Goal: Transaction & Acquisition: Book appointment/travel/reservation

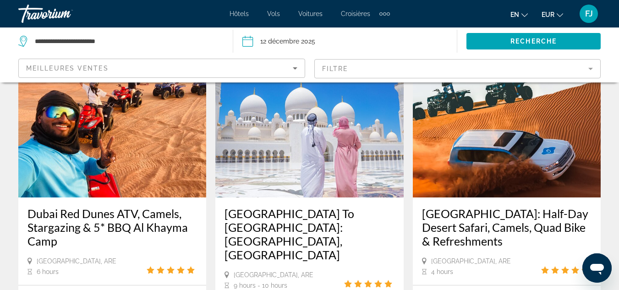
scroll to position [51, 0]
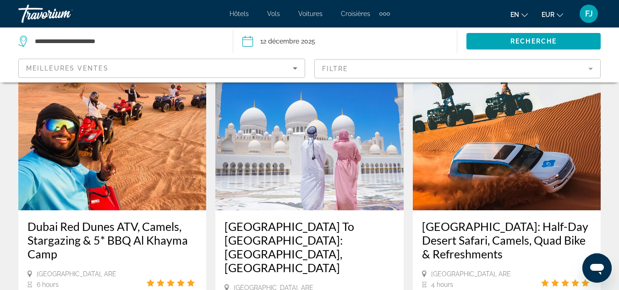
click at [504, 72] on mat-form-field "Filtre" at bounding box center [457, 68] width 287 height 19
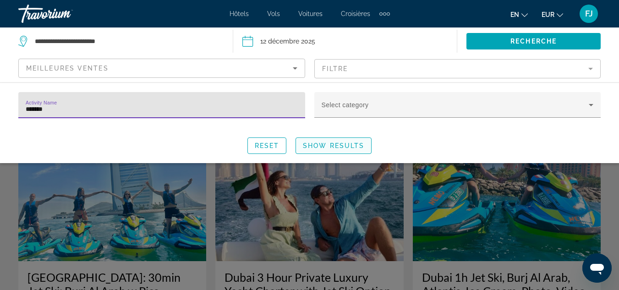
type input "*******"
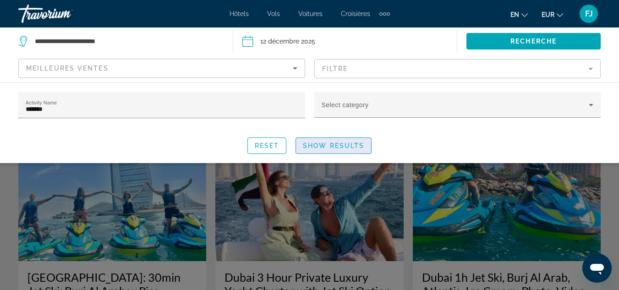
click at [314, 142] on span "Show Results" at bounding box center [333, 145] width 61 height 7
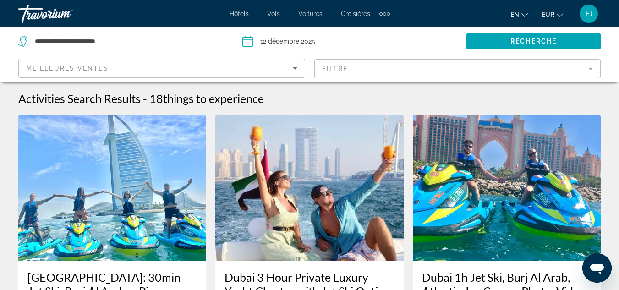
drag, startPoint x: 625, startPoint y: 3, endPoint x: 412, endPoint y: 51, distance: 218.3
click at [412, 51] on button "**********" at bounding box center [349, 40] width 214 height 27
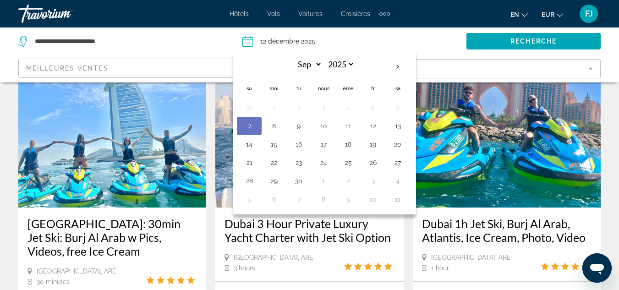
scroll to position [63, 0]
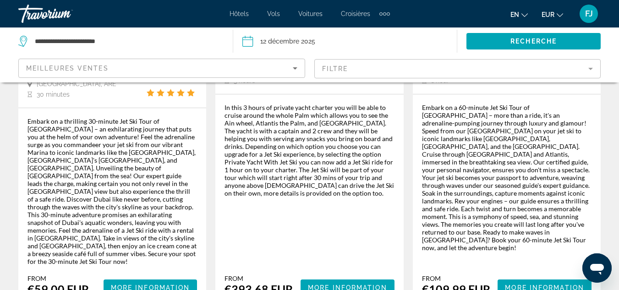
scroll to position [247, 0]
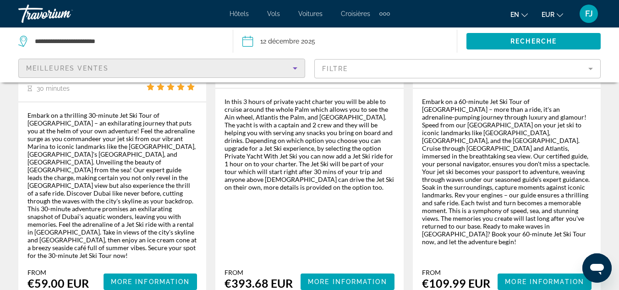
click at [247, 66] on div "Meilleures ventes" at bounding box center [159, 68] width 267 height 11
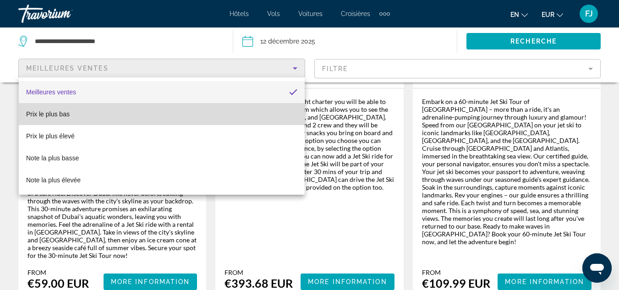
click at [190, 105] on mat-option "Prix ​​le plus bas" at bounding box center [162, 114] width 286 height 22
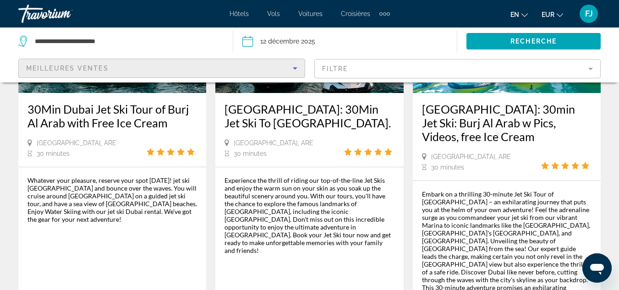
scroll to position [156, 0]
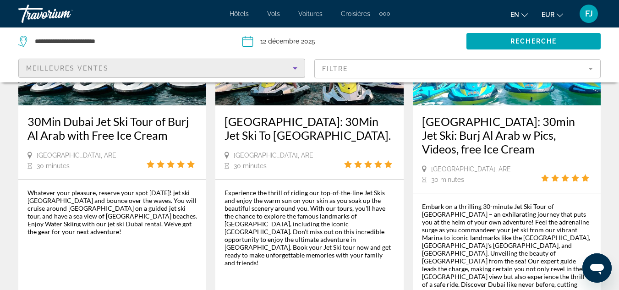
click at [129, 144] on div "30Min Dubai Jet Ski Tour of Burj Al Arab with Free Ice Cream" at bounding box center [111, 132] width 169 height 37
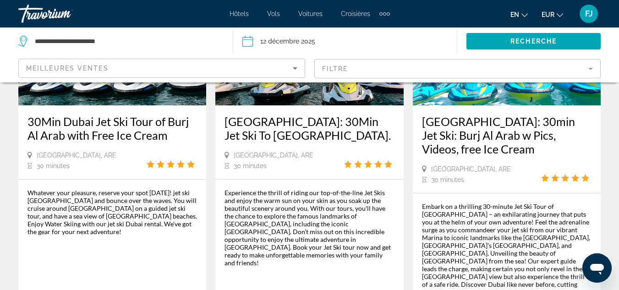
click at [131, 131] on h3 "30Min Dubai Jet Ski Tour of Burj Al Arab with Free Ice Cream" at bounding box center [111, 127] width 169 height 27
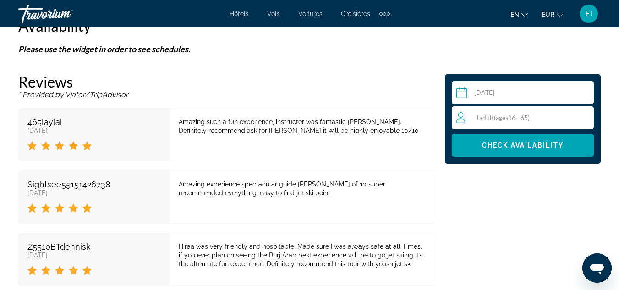
scroll to position [1583, 0]
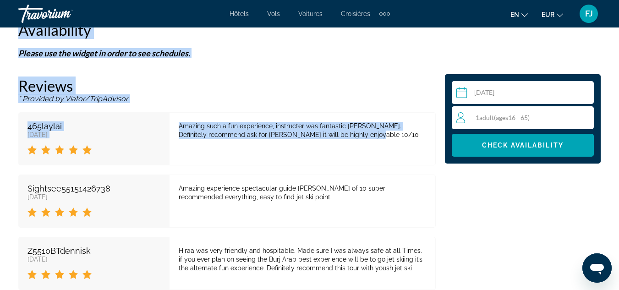
drag, startPoint x: 373, startPoint y: 131, endPoint x: 451, endPoint y: 193, distance: 99.5
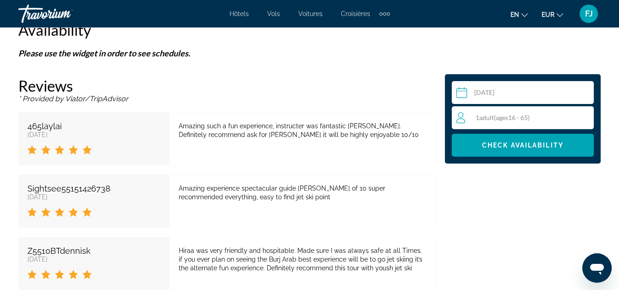
click at [423, 191] on div "Amazing experience spectacular guide [PERSON_NAME] of 10 super recommended ever…" at bounding box center [302, 200] width 266 height 53
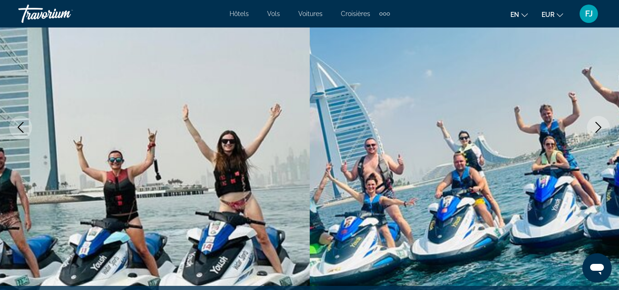
scroll to position [0, 0]
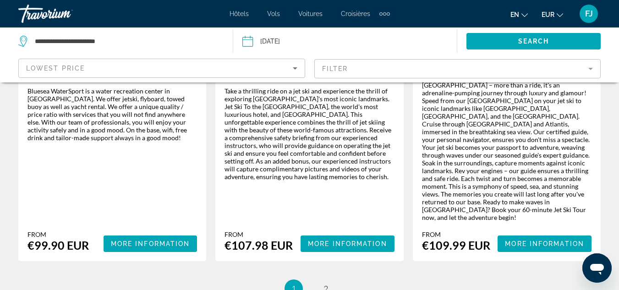
scroll to position [1499, 0]
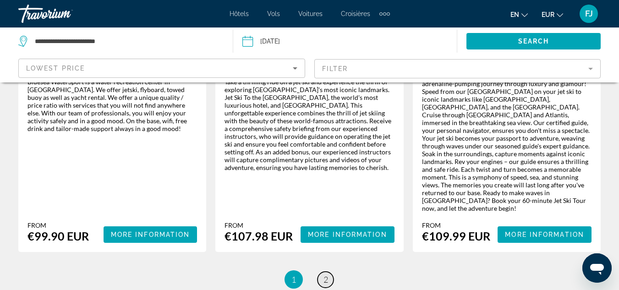
click at [327, 274] on span "2" at bounding box center [325, 279] width 5 height 10
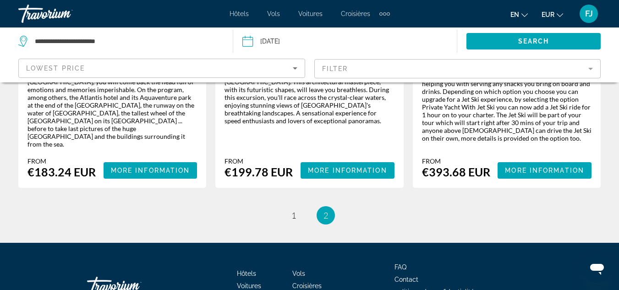
scroll to position [721, 0]
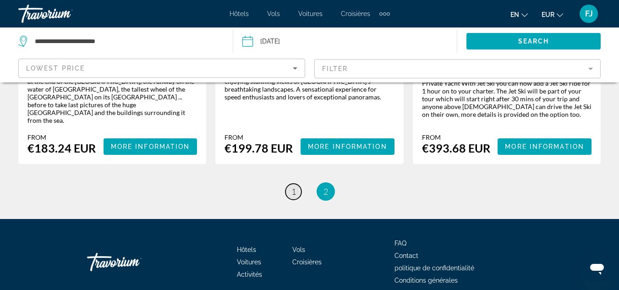
click at [298, 184] on link "page 1" at bounding box center [293, 192] width 16 height 16
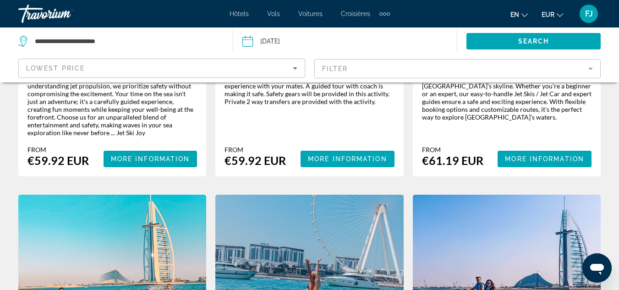
scroll to position [757, 0]
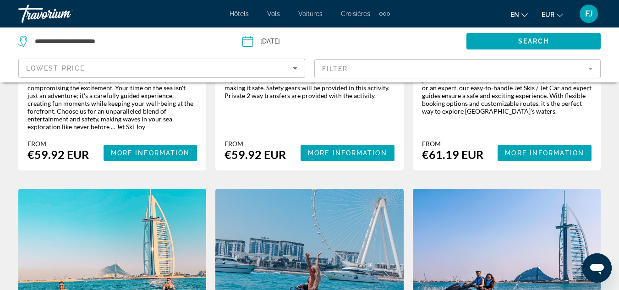
click at [119, 253] on img "Contenu principal" at bounding box center [112, 262] width 188 height 147
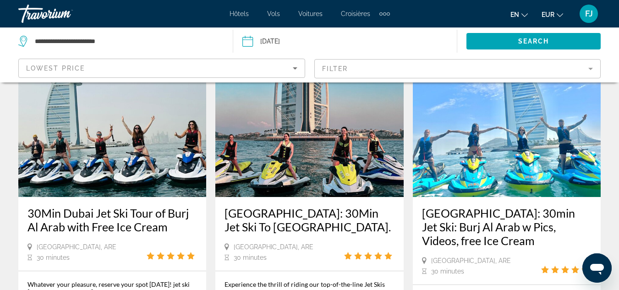
scroll to position [67, 0]
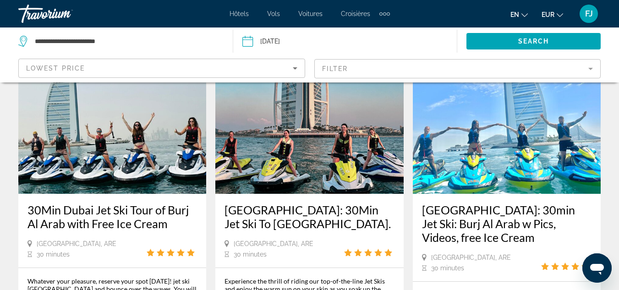
click at [185, 150] on img "Contenu principal" at bounding box center [112, 120] width 188 height 147
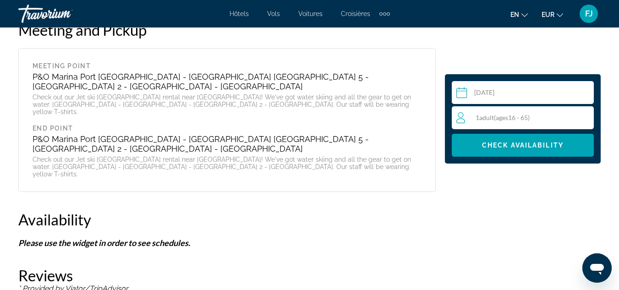
scroll to position [1364, 0]
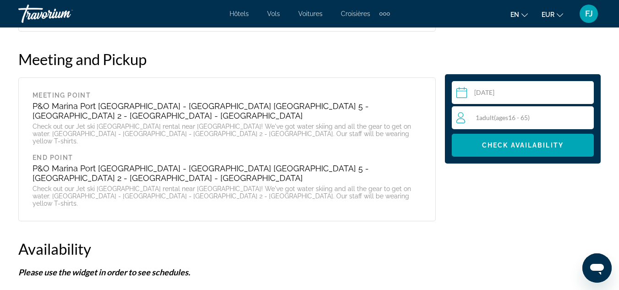
click at [495, 93] on input "Contenu principal" at bounding box center [525, 94] width 146 height 26
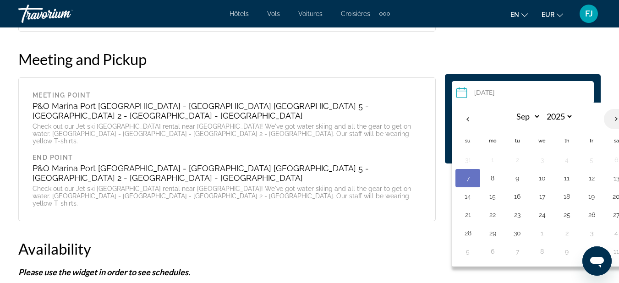
click at [607, 117] on th "Next month" at bounding box center [616, 119] width 25 height 20
drag, startPoint x: 607, startPoint y: 117, endPoint x: 615, endPoint y: 113, distance: 8.8
click at [615, 113] on th "Next month" at bounding box center [616, 119] width 25 height 20
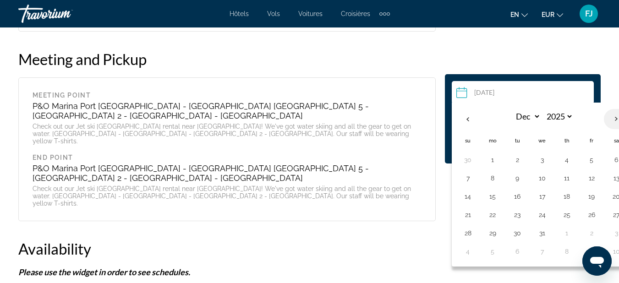
select select "*"
select select "****"
click at [475, 122] on th "Previous month" at bounding box center [467, 119] width 25 height 20
select select "**"
select select "****"
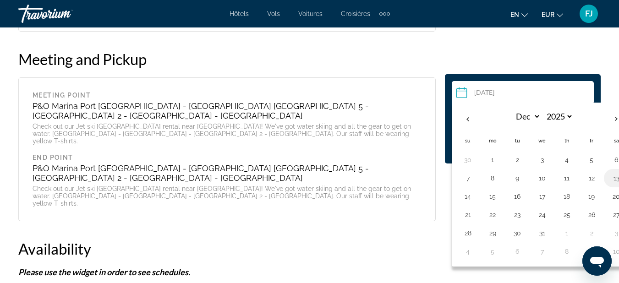
click at [616, 182] on button "13" at bounding box center [616, 178] width 15 height 13
type input "**********"
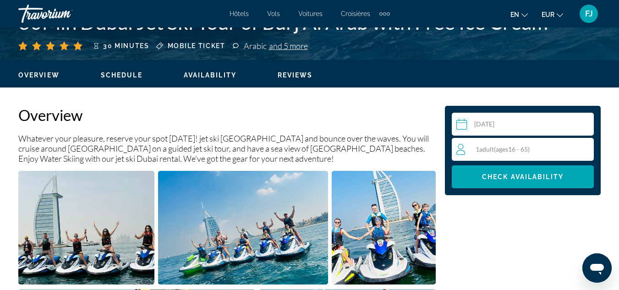
scroll to position [0, 0]
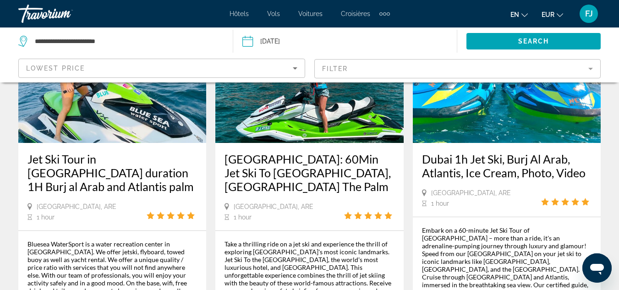
scroll to position [1362, 0]
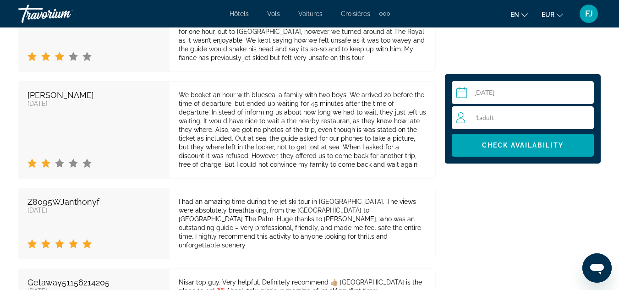
scroll to position [1555, 0]
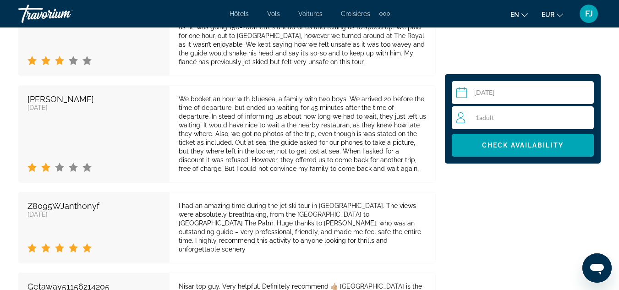
drag, startPoint x: 616, startPoint y: 199, endPoint x: 625, endPoint y: 196, distance: 9.6
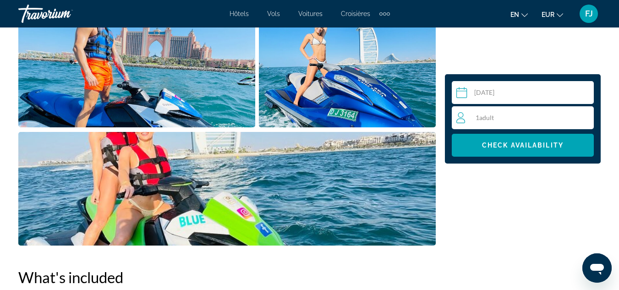
scroll to position [701, 0]
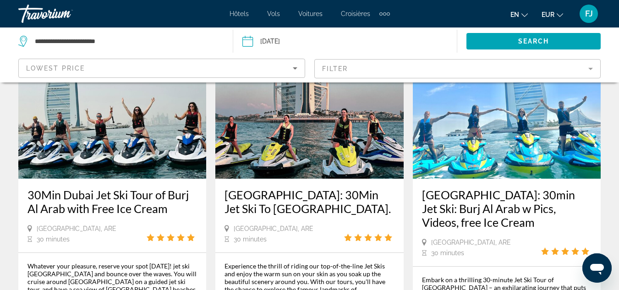
scroll to position [79, 0]
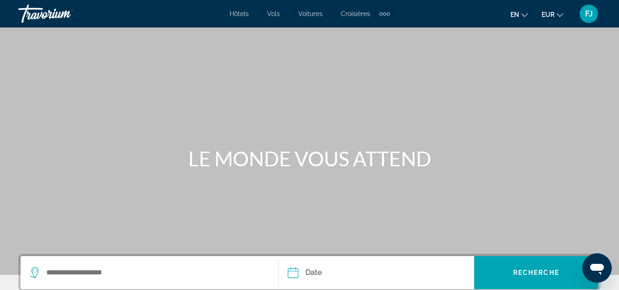
click at [389, 13] on div "Hôtels Vols Voitures Croisières Activités Hôtels Vols Voitures Croisières Activ…" at bounding box center [309, 14] width 619 height 24
click at [382, 15] on div "Éléments de navigation supplémentaires" at bounding box center [384, 14] width 11 height 14
click at [367, 34] on link "Activités" at bounding box center [369, 30] width 36 height 16
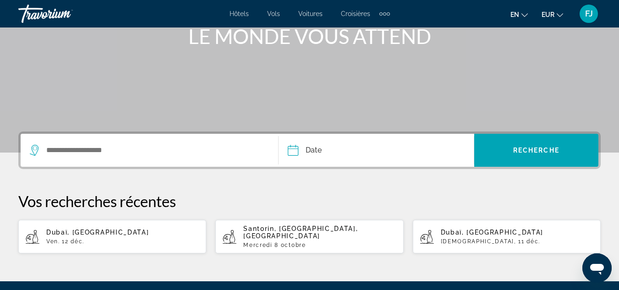
scroll to position [137, 0]
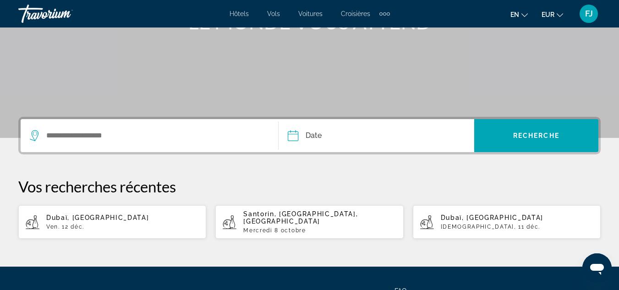
click at [304, 231] on app-activities-recent-search "Santorin, Îles Cyclades, Grèce Mercredi 8 octobre" at bounding box center [309, 221] width 188 height 33
type input "**********"
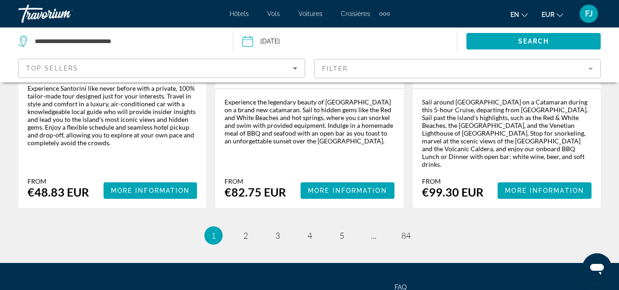
scroll to position [1525, 0]
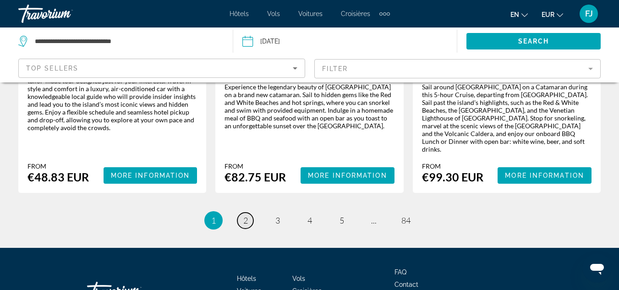
click at [251, 213] on link "page 2" at bounding box center [245, 221] width 16 height 16
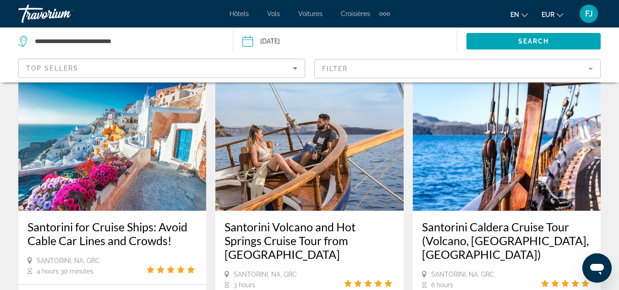
scroll to position [1620, 0]
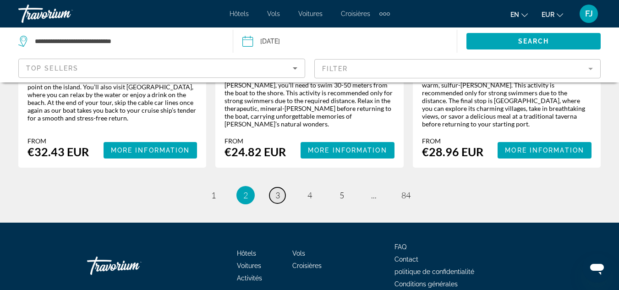
click at [275, 190] on span "3" at bounding box center [277, 195] width 5 height 10
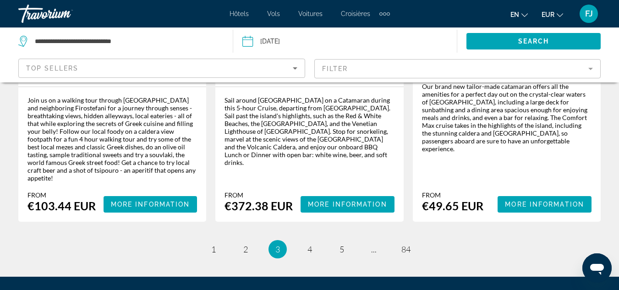
scroll to position [1544, 0]
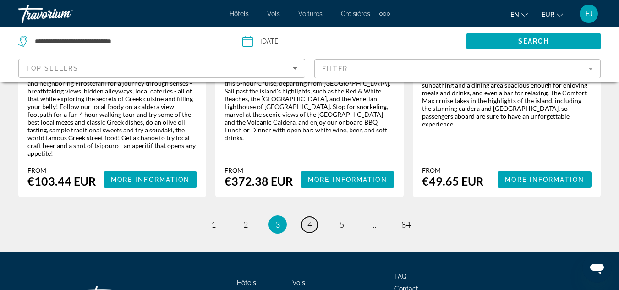
click at [306, 217] on link "page 4" at bounding box center [309, 225] width 16 height 16
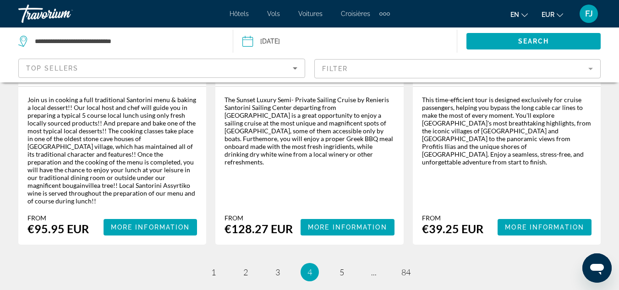
scroll to position [1508, 0]
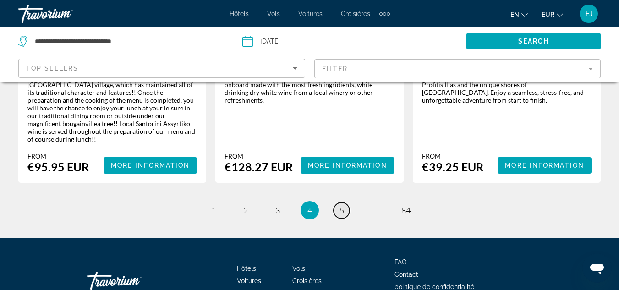
click at [340, 202] on link "page 5" at bounding box center [341, 210] width 16 height 16
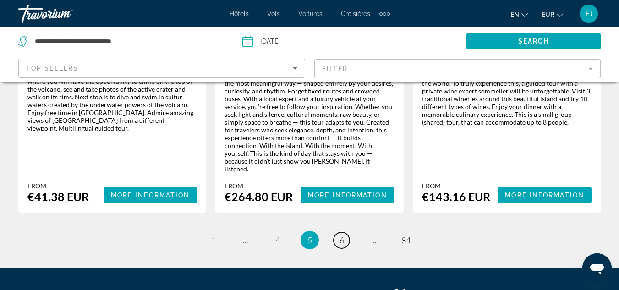
scroll to position [1562, 0]
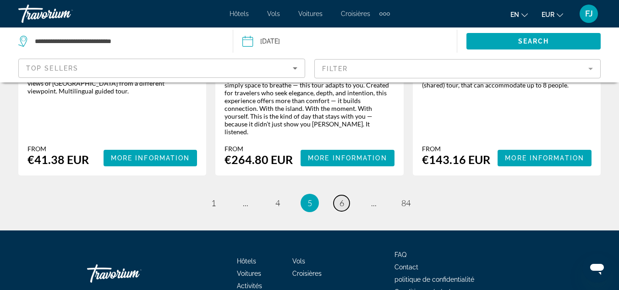
click at [344, 195] on link "page 6" at bounding box center [341, 203] width 16 height 16
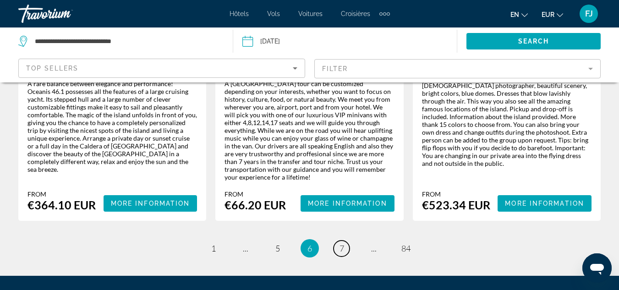
scroll to position [1576, 0]
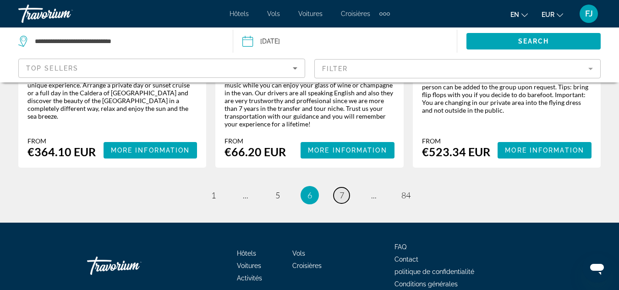
click at [340, 190] on span "7" at bounding box center [341, 195] width 5 height 10
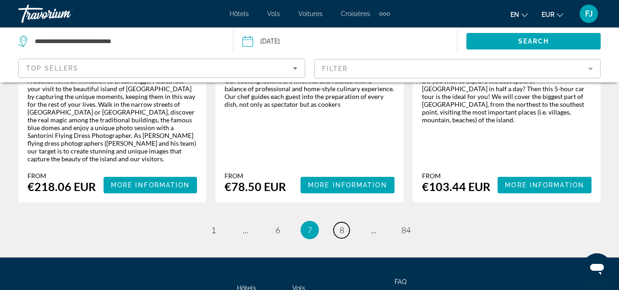
scroll to position [1575, 0]
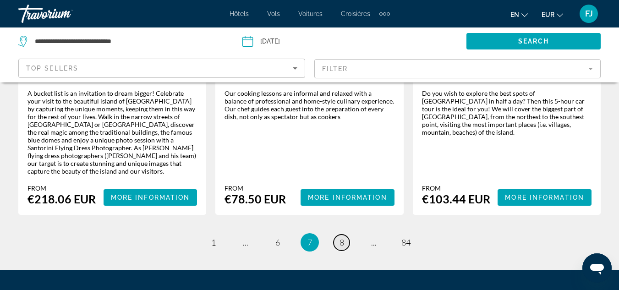
click at [340, 234] on link "page 8" at bounding box center [341, 242] width 16 height 16
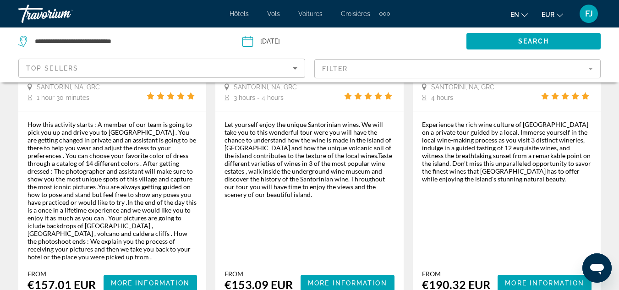
scroll to position [1524, 0]
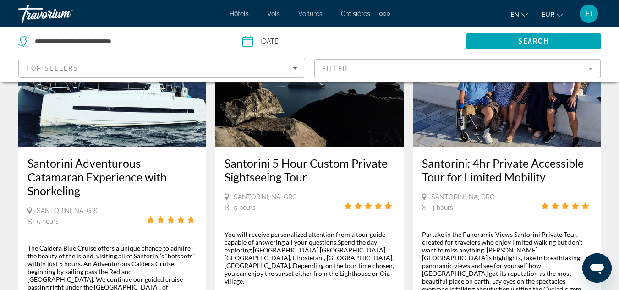
scroll to position [1352, 0]
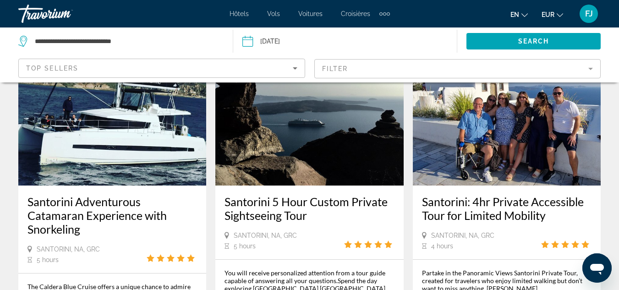
click at [475, 68] on mat-form-field "Filter" at bounding box center [457, 68] width 287 height 19
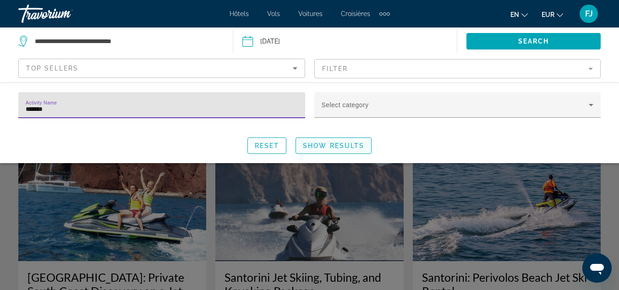
type input "*******"
click at [311, 145] on span "Show Results" at bounding box center [333, 145] width 61 height 7
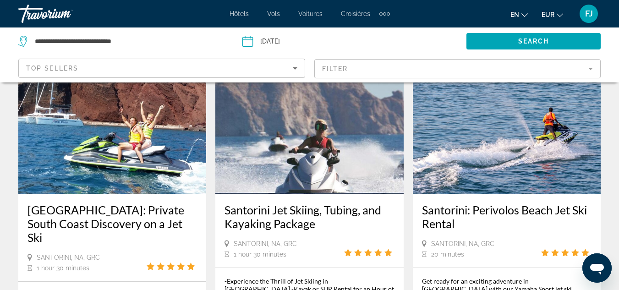
scroll to position [59, 0]
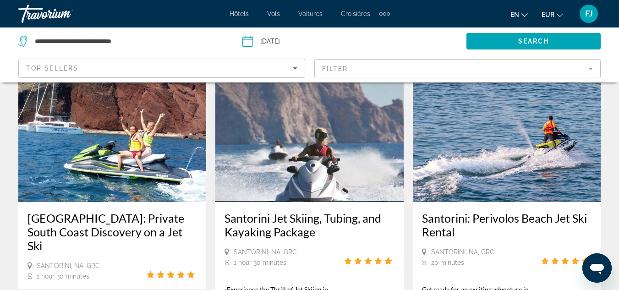
click at [325, 69] on mat-form-field "Filter" at bounding box center [457, 68] width 287 height 19
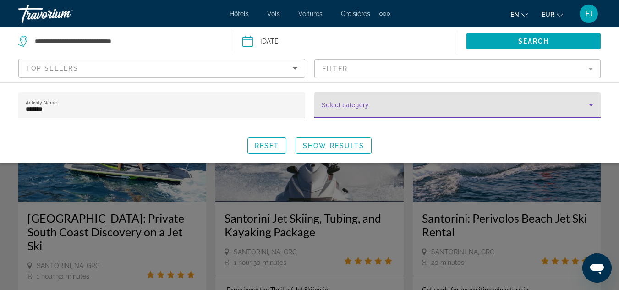
click at [352, 109] on span "Search widget" at bounding box center [455, 108] width 267 height 11
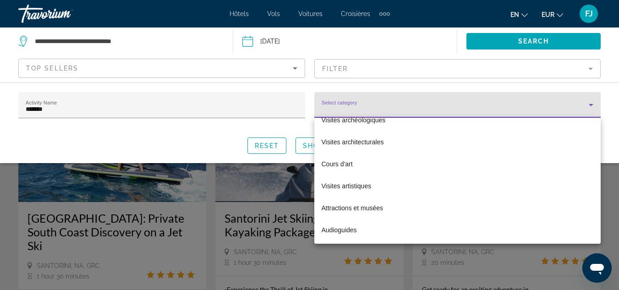
scroll to position [130, 0]
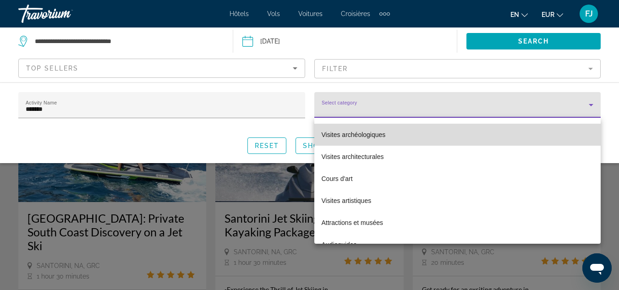
click at [528, 138] on mat-option "Visites archéologiques" at bounding box center [457, 135] width 287 height 22
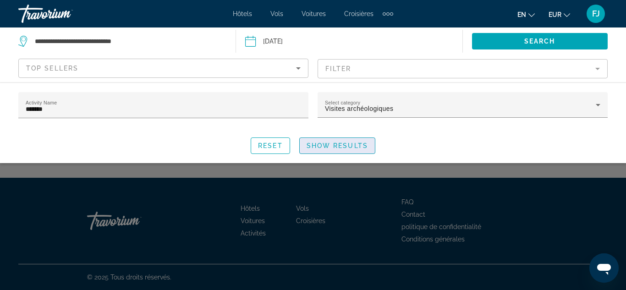
click at [344, 144] on span "Show Results" at bounding box center [336, 145] width 61 height 7
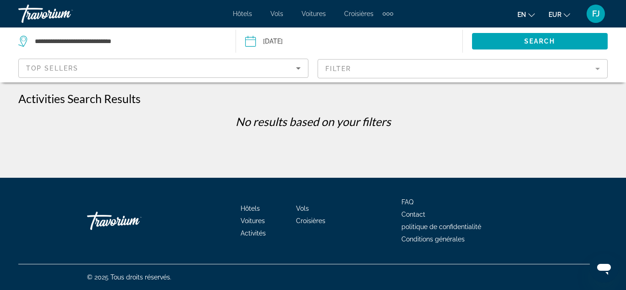
click at [390, 73] on mat-form-field "Filter" at bounding box center [462, 68] width 290 height 19
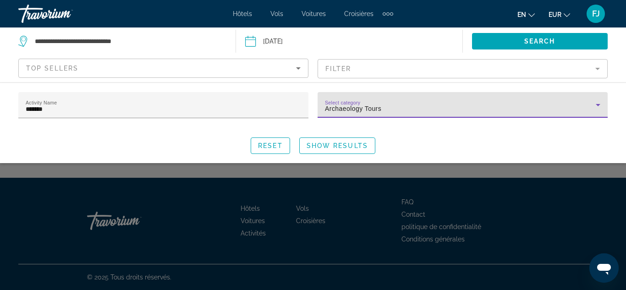
click at [513, 103] on div "Archaeology Tours" at bounding box center [460, 108] width 271 height 11
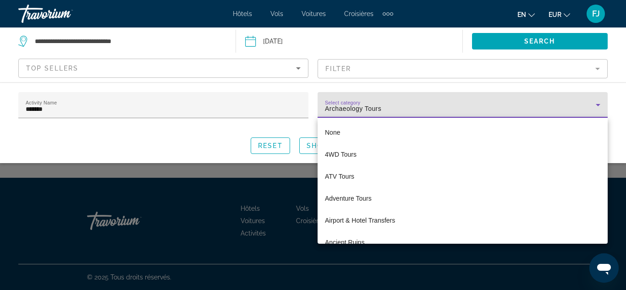
scroll to position [32, 0]
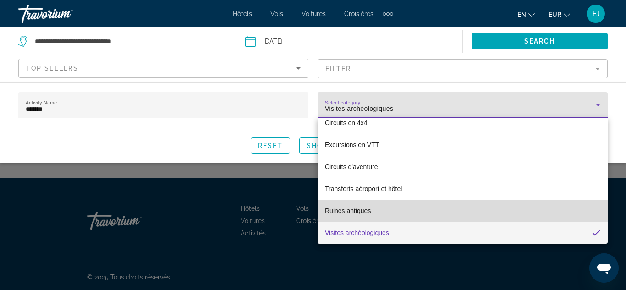
click at [517, 209] on mat-option "Ruines antiques" at bounding box center [462, 211] width 290 height 22
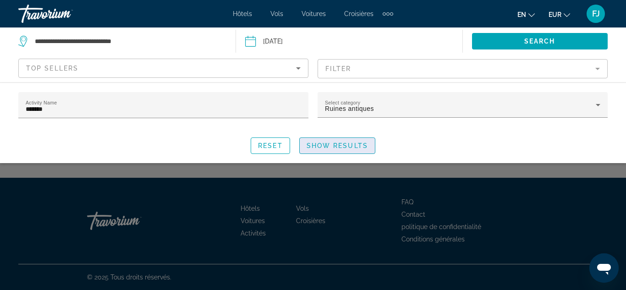
click at [346, 141] on span "Search widget" at bounding box center [337, 146] width 75 height 22
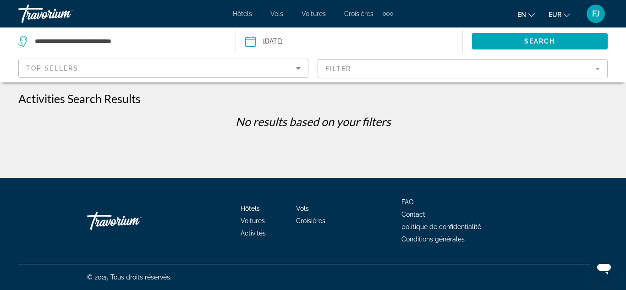
click at [521, 67] on mat-form-field "Filter" at bounding box center [462, 68] width 290 height 19
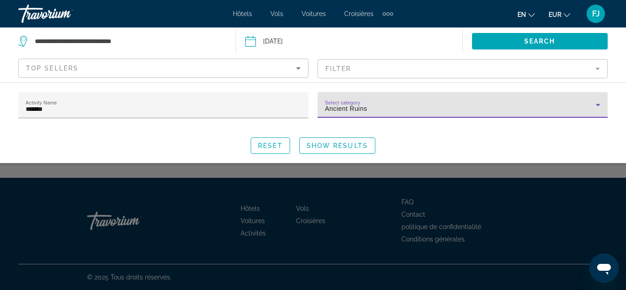
click at [545, 107] on div "Ancient Ruins" at bounding box center [460, 108] width 271 height 11
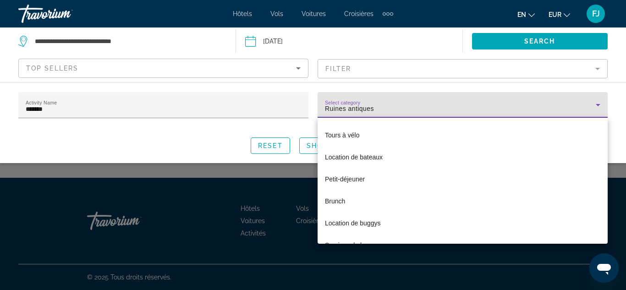
scroll to position [341, 0]
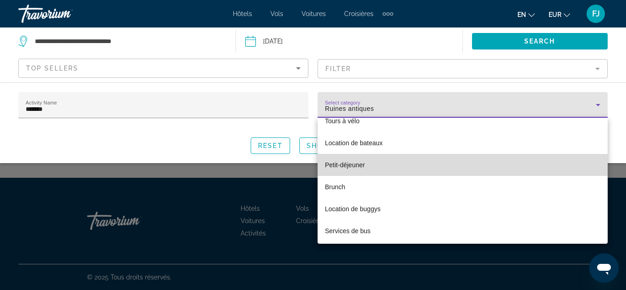
click at [521, 167] on mat-option "Petit-déjeuner" at bounding box center [462, 165] width 290 height 22
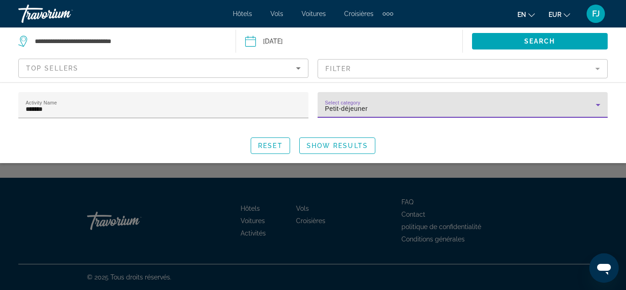
click at [491, 110] on div "Petit-déjeuner" at bounding box center [460, 108] width 271 height 11
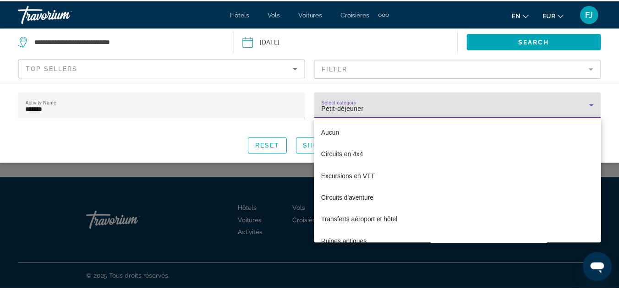
scroll to position [273, 0]
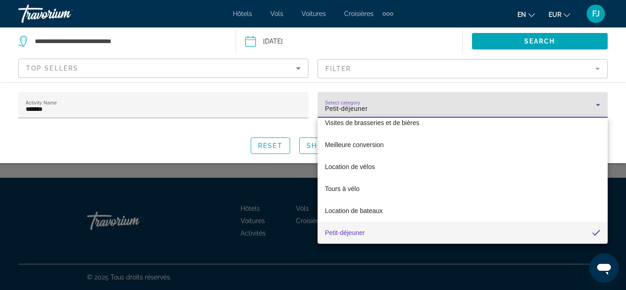
click at [278, 147] on div at bounding box center [313, 145] width 626 height 290
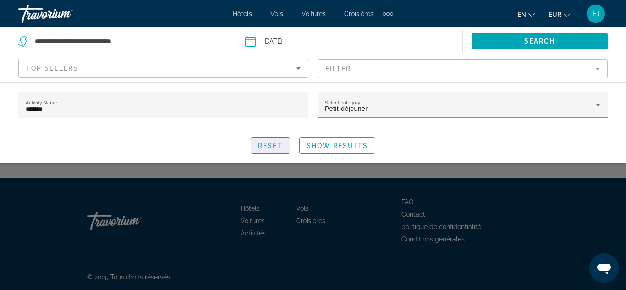
click at [278, 147] on span "Reset" at bounding box center [270, 145] width 25 height 7
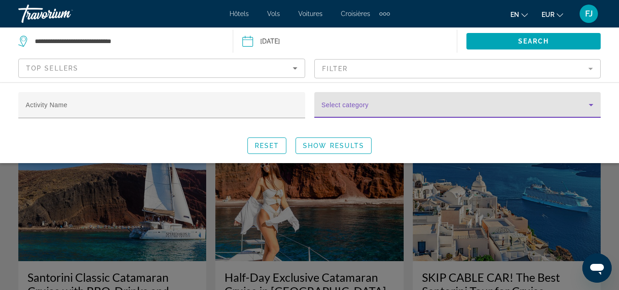
click at [365, 111] on span "Search widget" at bounding box center [455, 108] width 267 height 11
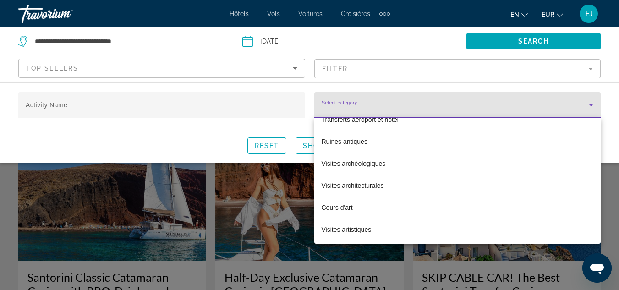
scroll to position [115, 0]
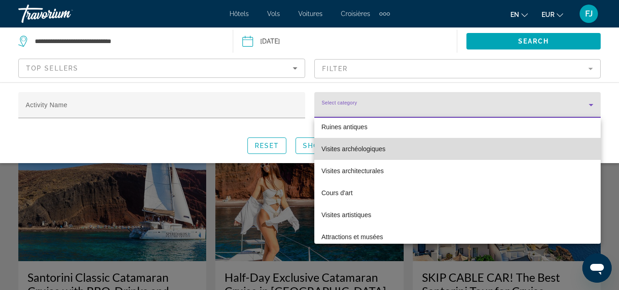
click at [502, 152] on mat-option "Visites archéologiques" at bounding box center [457, 149] width 287 height 22
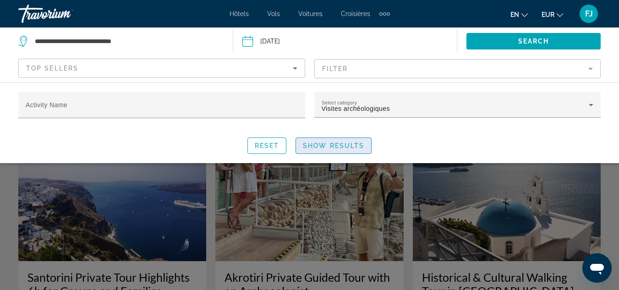
click at [348, 140] on span "Search widget" at bounding box center [333, 146] width 75 height 22
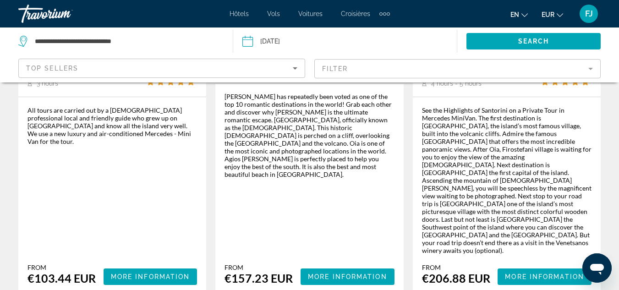
scroll to position [1452, 0]
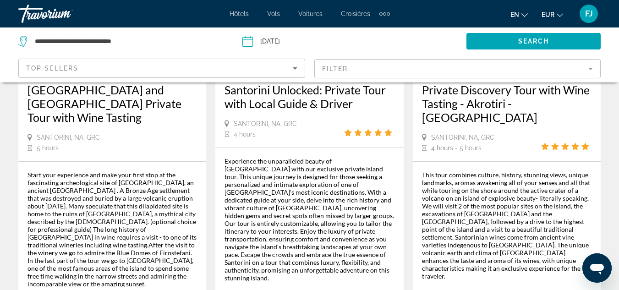
scroll to position [1369, 0]
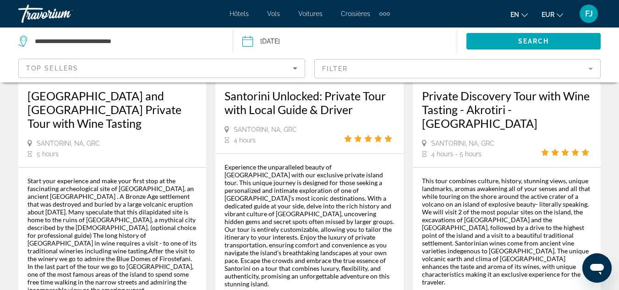
click at [502, 62] on mat-form-field "Filter" at bounding box center [457, 68] width 287 height 19
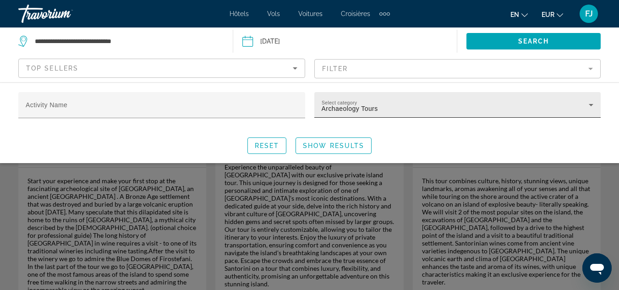
click at [510, 99] on div "Select category Archaeology Tours" at bounding box center [458, 105] width 272 height 26
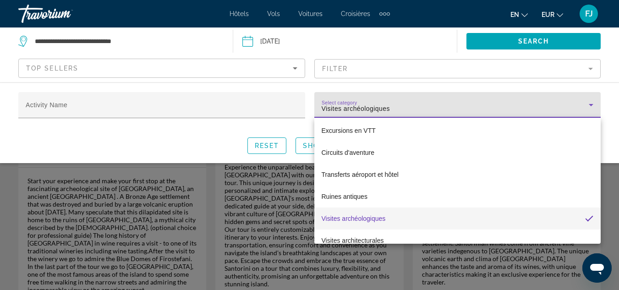
scroll to position [89, 0]
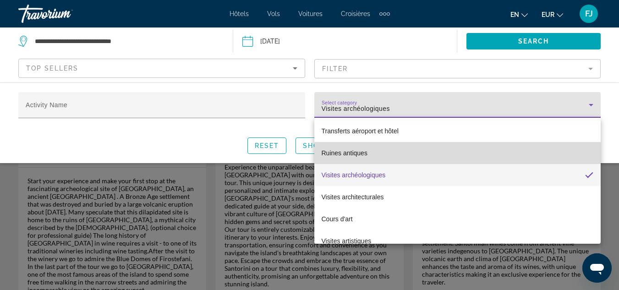
click at [545, 154] on mat-option "Ruines antiques" at bounding box center [457, 153] width 287 height 22
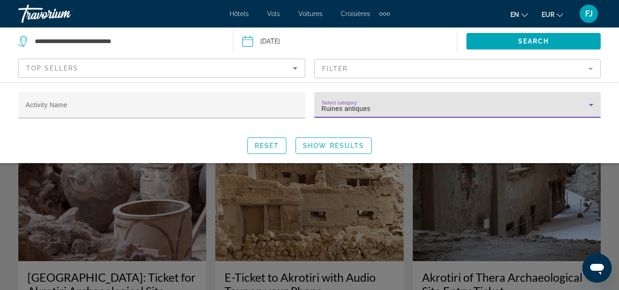
click at [528, 112] on div "Ruines antiques" at bounding box center [455, 108] width 267 height 11
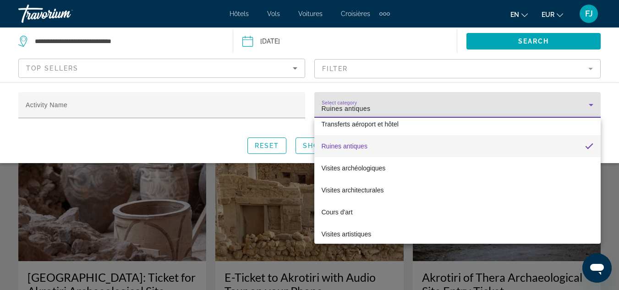
scroll to position [82, 0]
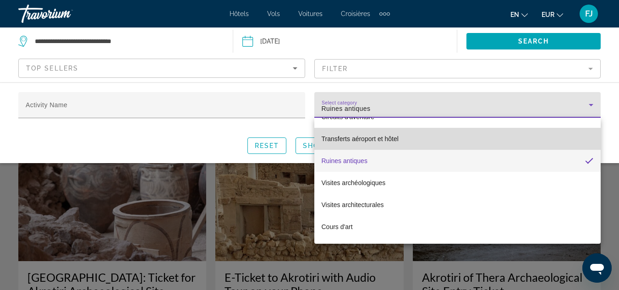
click at [572, 132] on mat-option "Transferts aéroport et hôtel" at bounding box center [457, 139] width 287 height 22
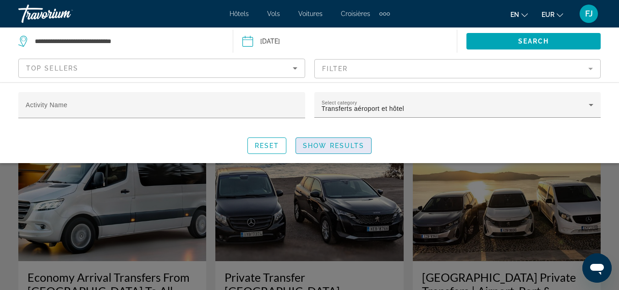
click at [350, 140] on span "Search widget" at bounding box center [333, 146] width 75 height 22
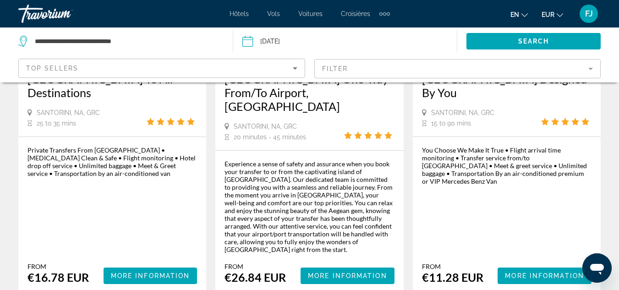
scroll to position [653, 0]
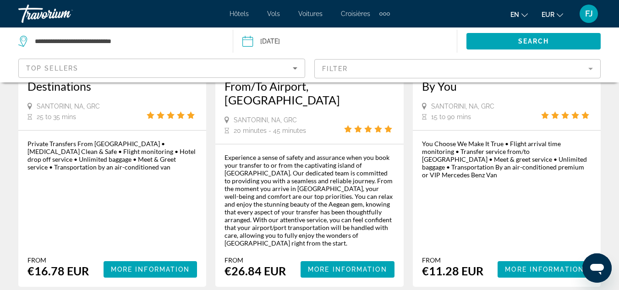
click at [140, 62] on div "Top Sellers" at bounding box center [161, 72] width 271 height 26
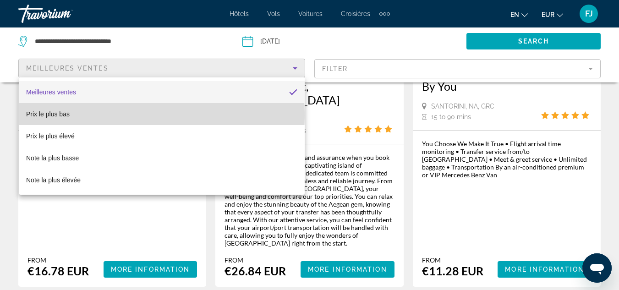
click at [117, 115] on mat-option "Prix ​​le plus bas" at bounding box center [162, 114] width 286 height 22
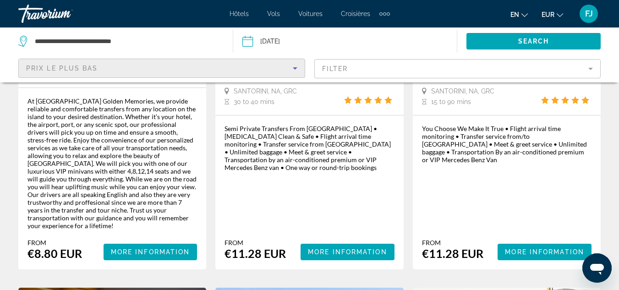
scroll to position [230, 0]
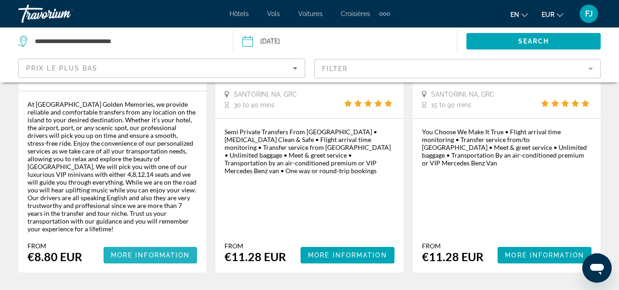
click at [128, 251] on span "More Information" at bounding box center [150, 254] width 79 height 7
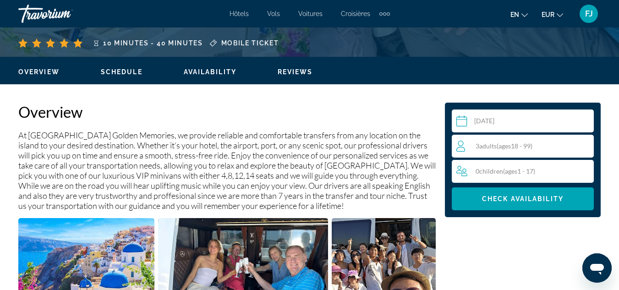
scroll to position [334, 0]
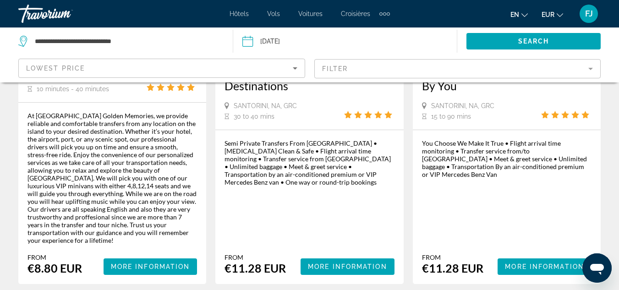
scroll to position [216, 0]
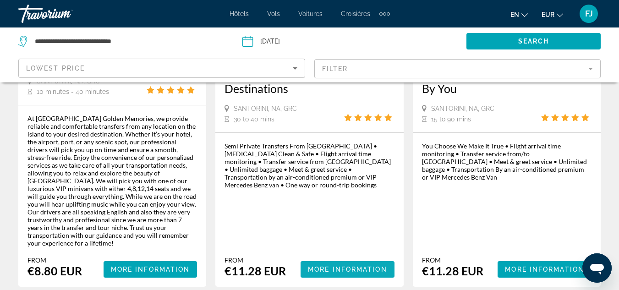
click at [315, 258] on span "Contenu principal" at bounding box center [347, 269] width 94 height 22
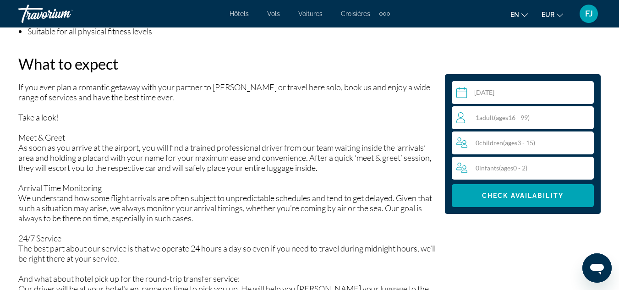
scroll to position [1003, 0]
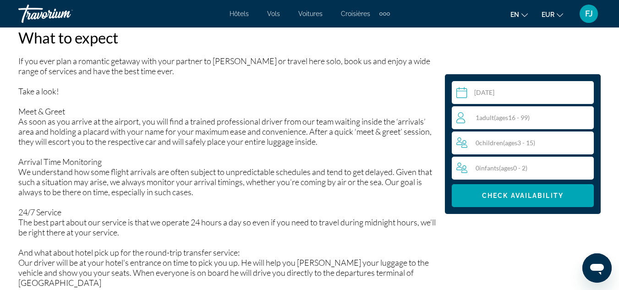
click at [513, 89] on input "Contenu principal" at bounding box center [525, 94] width 146 height 26
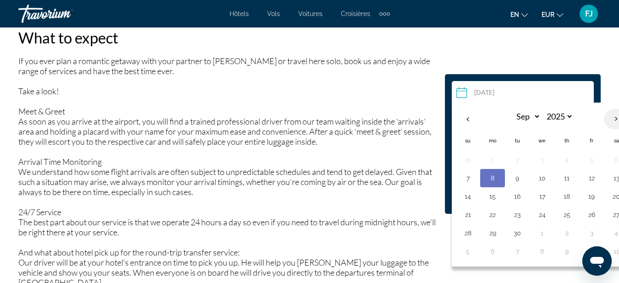
click at [612, 117] on th "Next month" at bounding box center [616, 119] width 25 height 20
select select "*"
click at [472, 179] on button "5" at bounding box center [467, 178] width 15 height 13
type input "**********"
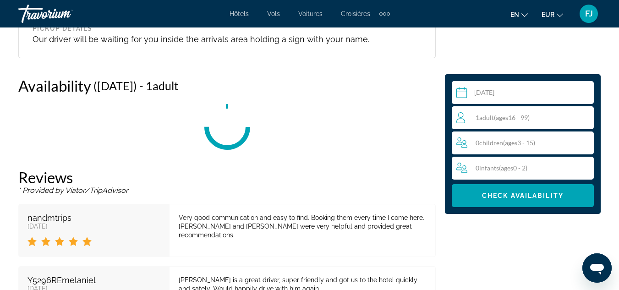
scroll to position [1664, 0]
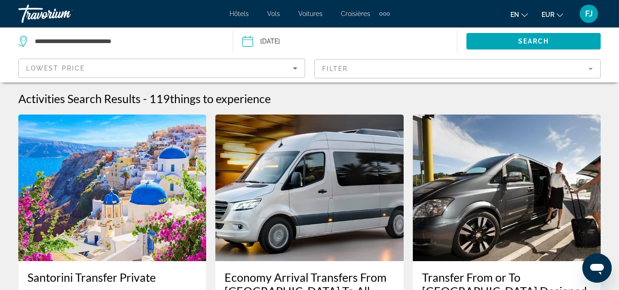
click at [483, 167] on img "Contenu principal" at bounding box center [507, 187] width 188 height 147
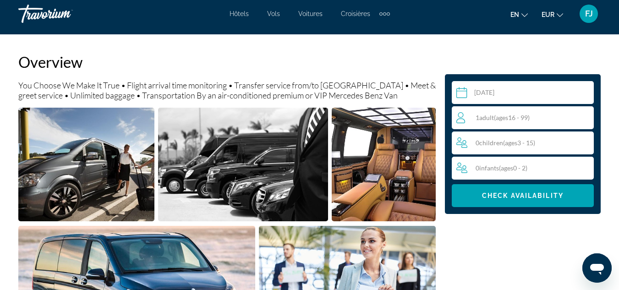
scroll to position [465, 0]
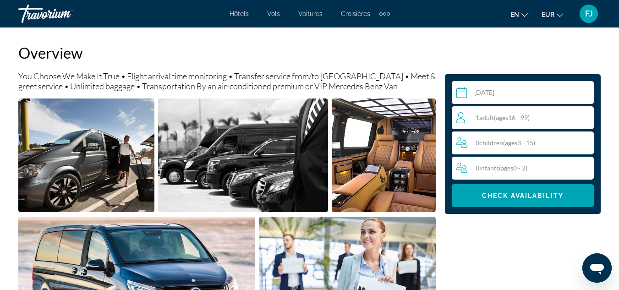
click at [524, 96] on input "Contenu principal" at bounding box center [525, 94] width 146 height 26
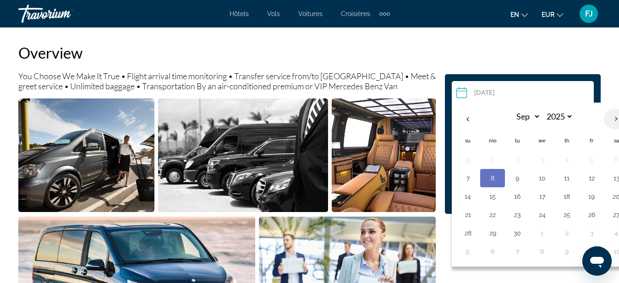
click at [609, 117] on th "Next month" at bounding box center [616, 119] width 25 height 20
select select "*"
click at [476, 177] on td "5" at bounding box center [467, 178] width 25 height 18
click at [460, 178] on td "5" at bounding box center [467, 178] width 25 height 18
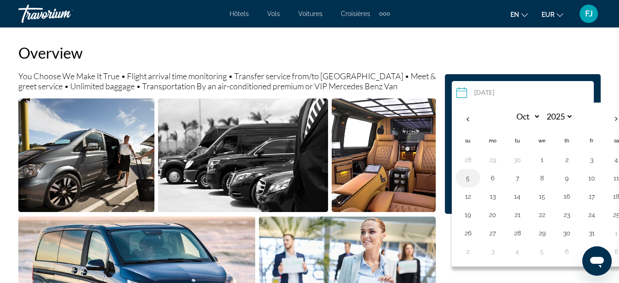
click at [470, 182] on button "5" at bounding box center [467, 178] width 15 height 13
type input "**********"
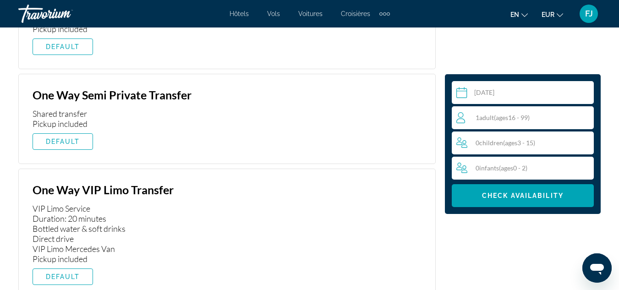
scroll to position [1888, 0]
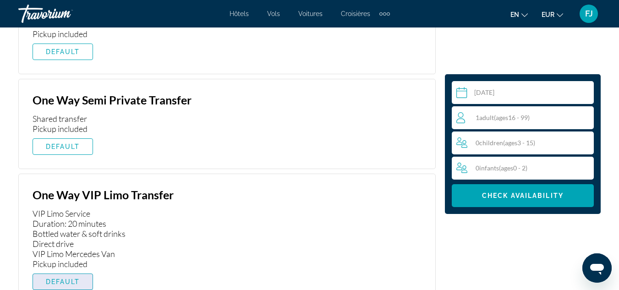
click at [67, 278] on span "DEFAULT" at bounding box center [63, 281] width 34 height 7
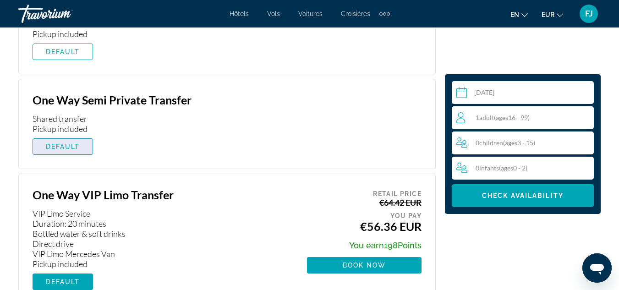
click at [60, 143] on span "DEFAULT" at bounding box center [63, 146] width 34 height 7
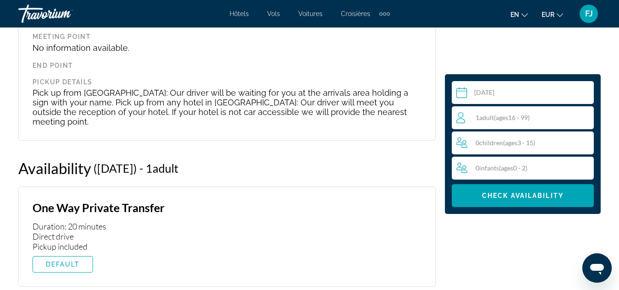
scroll to position [1691, 0]
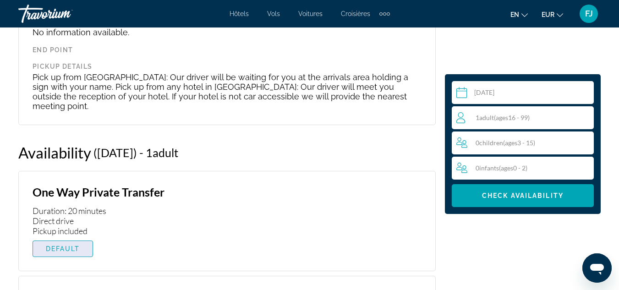
click at [68, 245] on span "DEFAULT" at bounding box center [63, 248] width 34 height 7
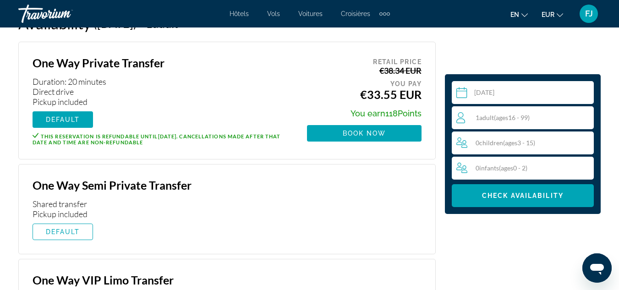
scroll to position [1965, 0]
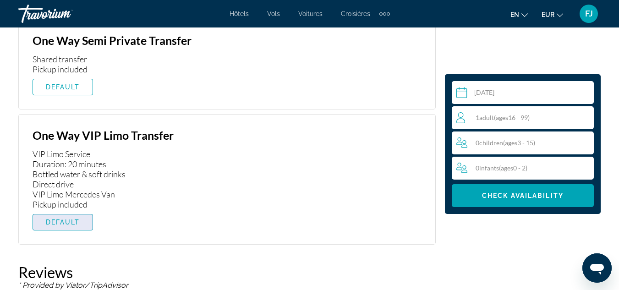
click at [66, 218] on span "DEFAULT" at bounding box center [63, 221] width 34 height 7
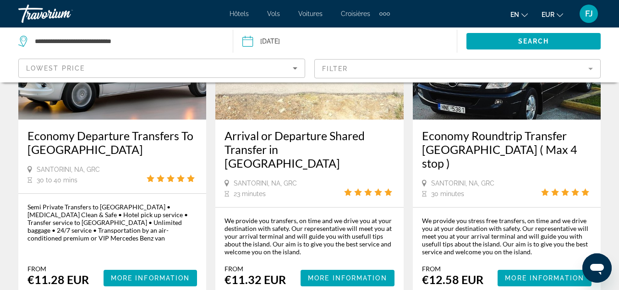
scroll to position [566, 0]
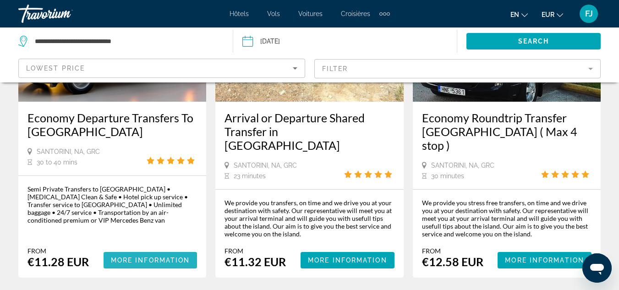
click at [120, 249] on span "Contenu principal" at bounding box center [151, 260] width 94 height 22
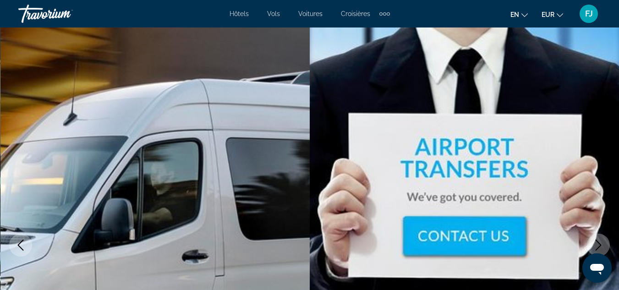
select select "*"
select select "****"
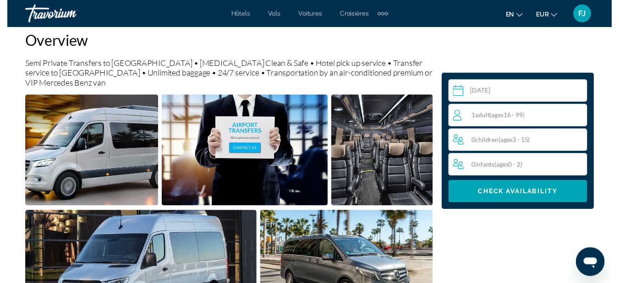
scroll to position [485, 0]
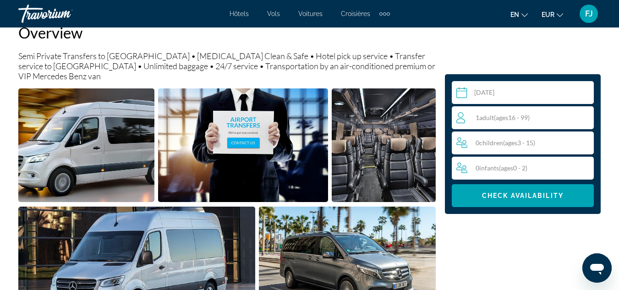
click at [513, 88] on input "Contenu principal" at bounding box center [525, 94] width 146 height 26
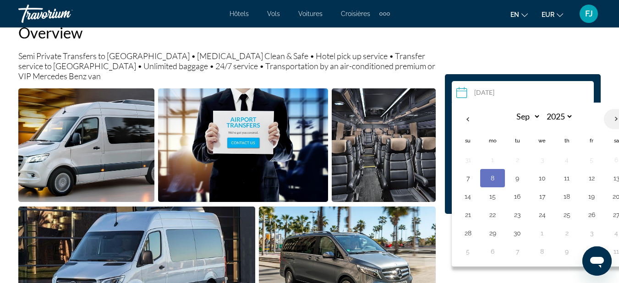
click at [612, 120] on th "Next month" at bounding box center [616, 119] width 25 height 20
click at [471, 116] on th "Previous month" at bounding box center [467, 119] width 25 height 20
select select "*"
click at [471, 177] on button "5" at bounding box center [467, 178] width 15 height 13
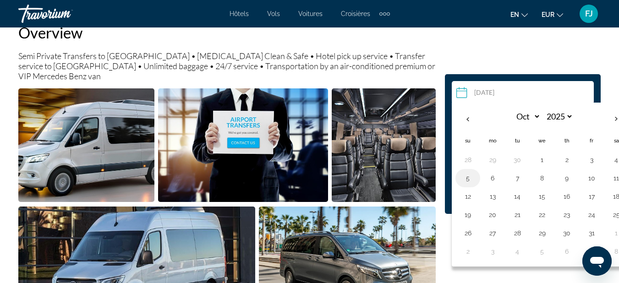
type input "**********"
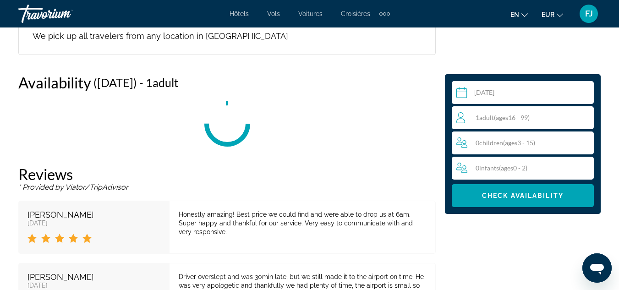
scroll to position [1581, 0]
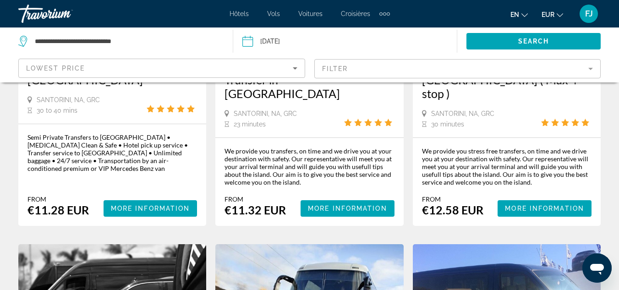
scroll to position [556, 0]
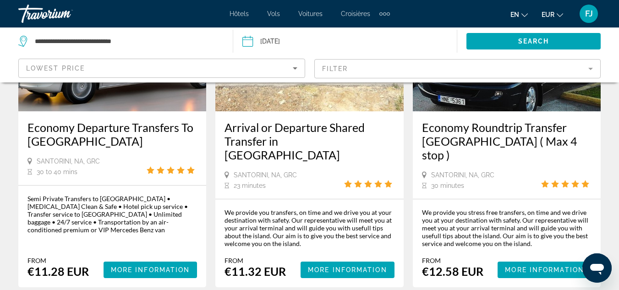
click at [382, 131] on h3 "Arrival or Departure Shared Transfer in Santorini" at bounding box center [308, 140] width 169 height 41
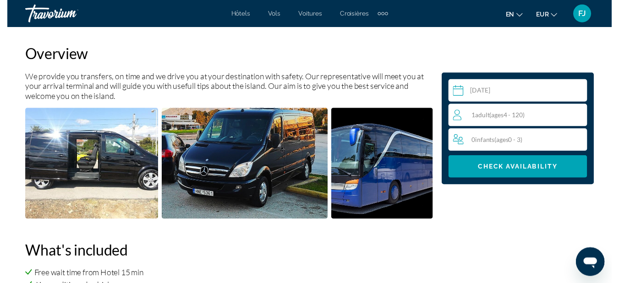
scroll to position [475, 0]
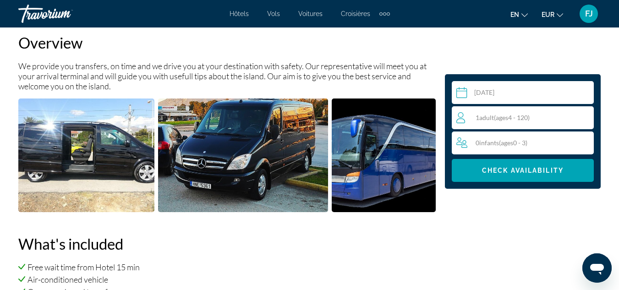
click at [511, 93] on input "Contenu principal" at bounding box center [525, 94] width 146 height 26
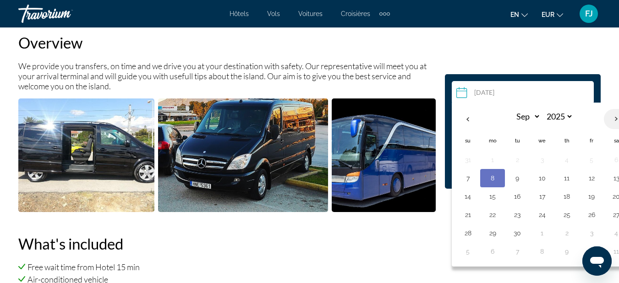
click at [608, 124] on th "Next month" at bounding box center [616, 119] width 25 height 20
select select "*"
click at [470, 174] on button "5" at bounding box center [467, 178] width 15 height 13
type input "**********"
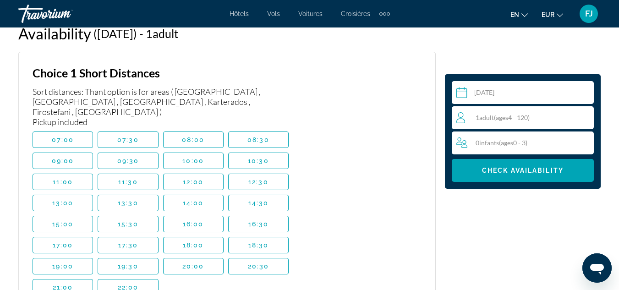
scroll to position [1319, 0]
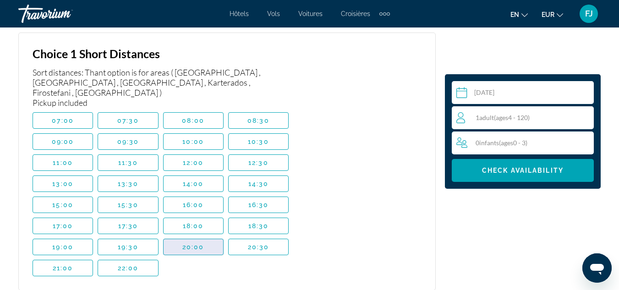
click at [176, 240] on span "Contenu principal" at bounding box center [194, 247] width 60 height 22
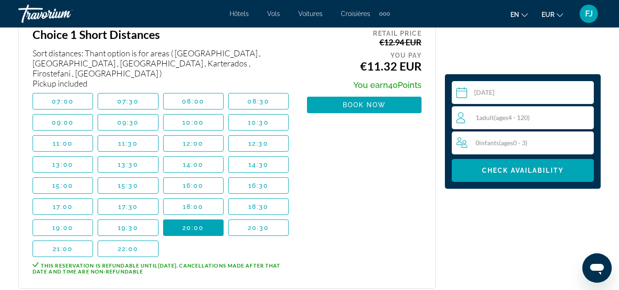
scroll to position [1311, 0]
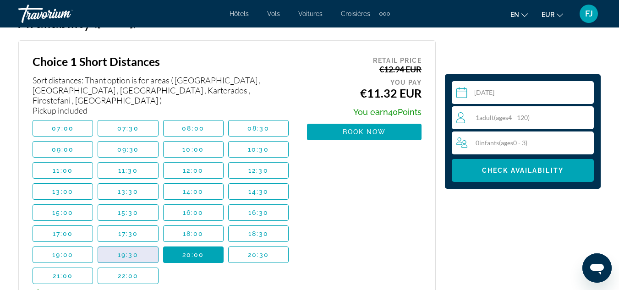
click at [147, 244] on span "Contenu principal" at bounding box center [128, 255] width 60 height 22
click at [190, 251] on span "20:00" at bounding box center [193, 254] width 22 height 7
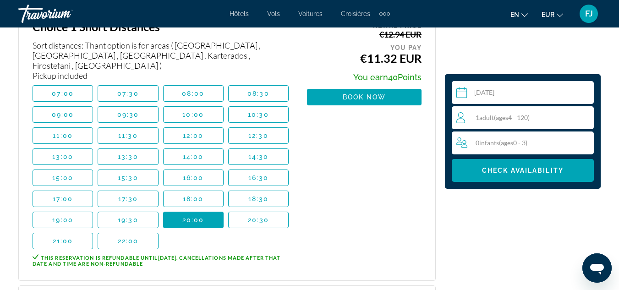
scroll to position [1349, 0]
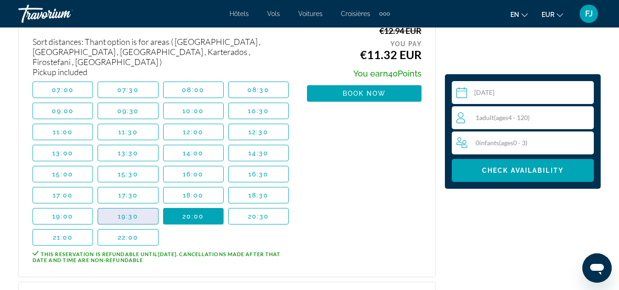
click at [122, 213] on span "19:30" at bounding box center [128, 216] width 21 height 7
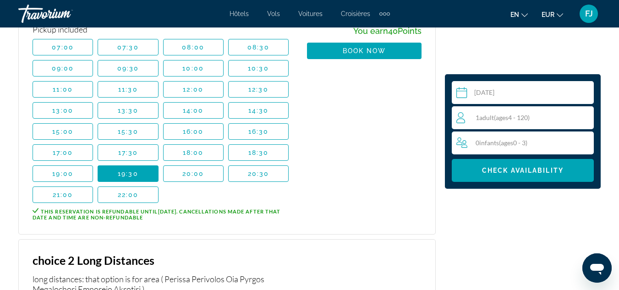
scroll to position [1396, 0]
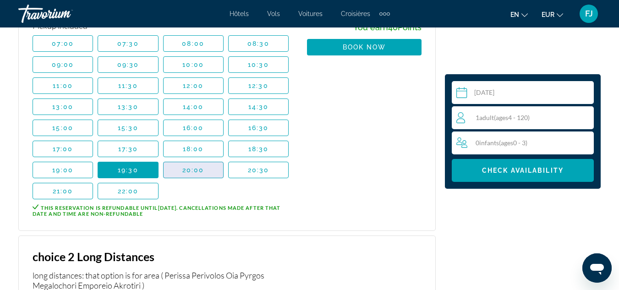
click at [192, 166] on span "20:00" at bounding box center [193, 169] width 22 height 7
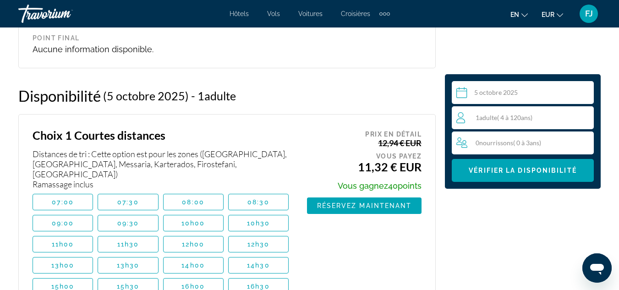
scroll to position [1243, 0]
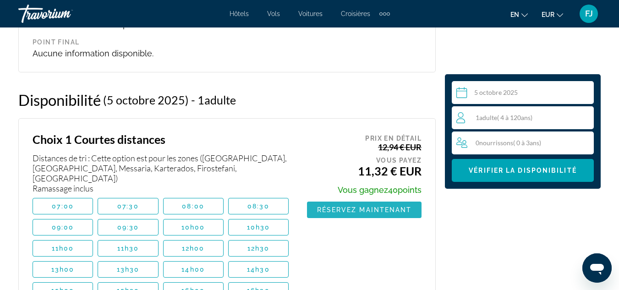
click at [396, 206] on span "Contenu principal" at bounding box center [364, 210] width 114 height 22
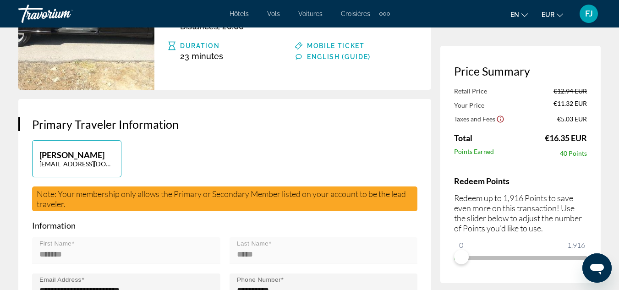
scroll to position [222, 0]
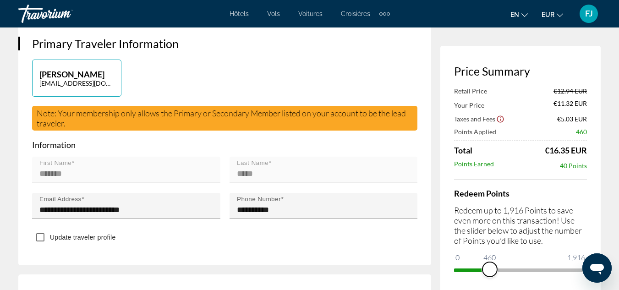
drag, startPoint x: 465, startPoint y: 252, endPoint x: 502, endPoint y: 260, distance: 37.0
click at [502, 268] on ngx-slider "0 1,916 460" at bounding box center [520, 269] width 133 height 2
drag, startPoint x: 499, startPoint y: 267, endPoint x: 615, endPoint y: 290, distance: 117.8
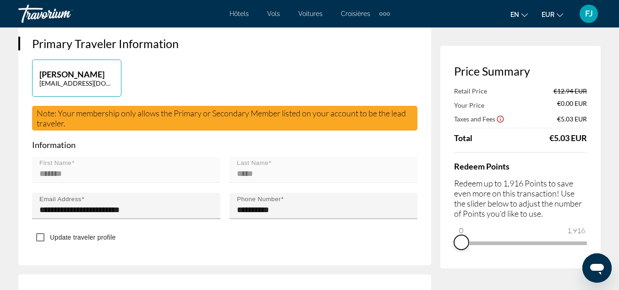
drag, startPoint x: 580, startPoint y: 255, endPoint x: 423, endPoint y: 232, distance: 158.7
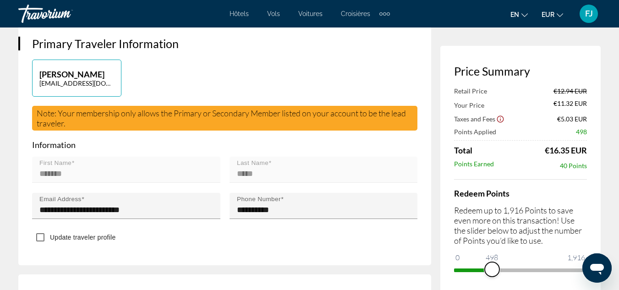
drag, startPoint x: 463, startPoint y: 254, endPoint x: 492, endPoint y: 261, distance: 30.1
click at [492, 268] on ngx-slider "0 1,916 498" at bounding box center [520, 269] width 133 height 2
drag, startPoint x: 491, startPoint y: 268, endPoint x: 526, endPoint y: 274, distance: 35.2
click at [526, 274] on span "ngx-slider" at bounding box center [524, 269] width 15 height 15
click at [524, 271] on span "ngx-slider" at bounding box center [524, 269] width 15 height 15
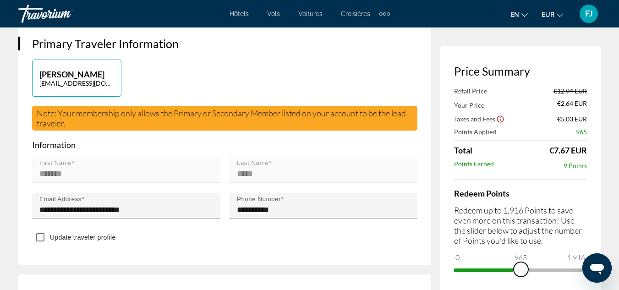
click at [521, 270] on span "ngx-slider" at bounding box center [520, 269] width 15 height 15
click at [523, 271] on span "ngx-slider" at bounding box center [522, 269] width 15 height 15
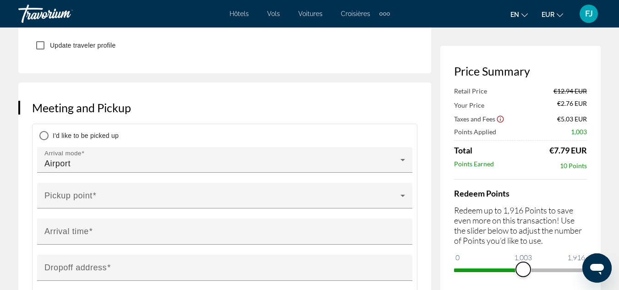
scroll to position [447, 0]
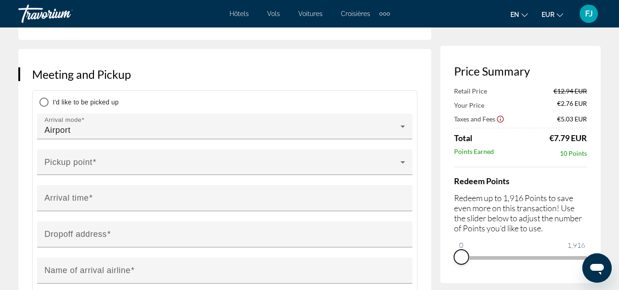
drag, startPoint x: 520, startPoint y: 268, endPoint x: 428, endPoint y: 256, distance: 92.4
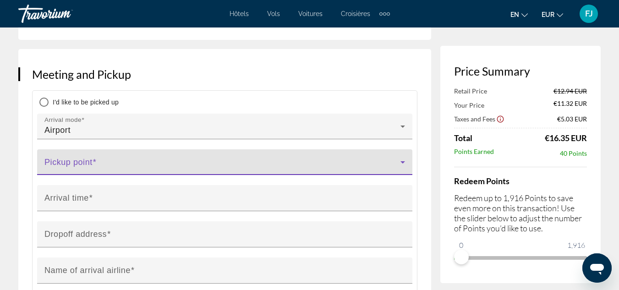
click at [312, 166] on span "Contenu principal" at bounding box center [222, 165] width 356 height 11
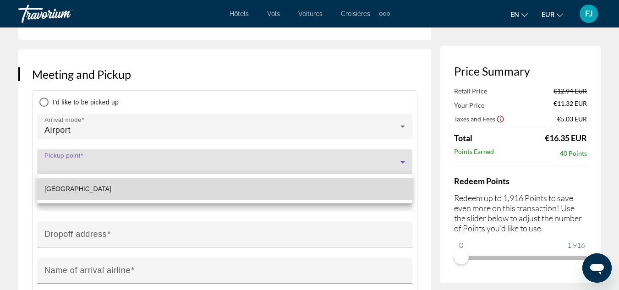
click at [275, 184] on mat-option "Aéroport de Santorin" at bounding box center [224, 189] width 375 height 22
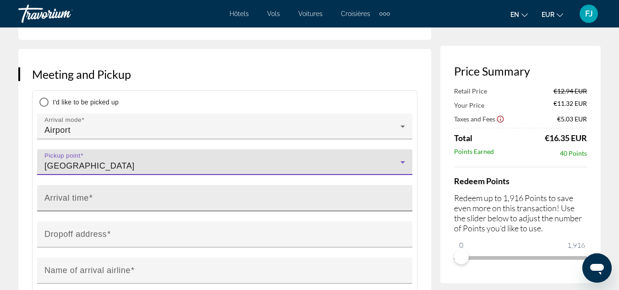
click at [252, 196] on input "Arrival time" at bounding box center [227, 201] width 366 height 11
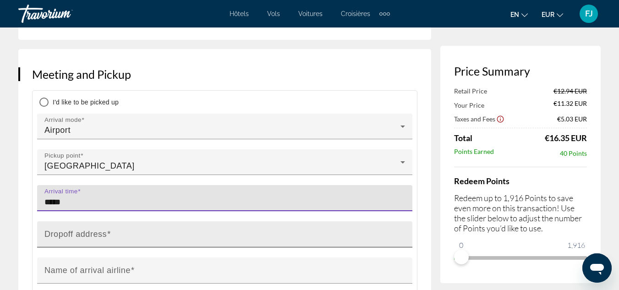
type input "*****"
click at [188, 242] on div "Dropoff address" at bounding box center [227, 234] width 366 height 26
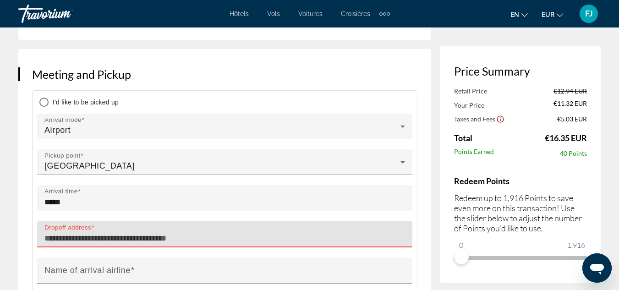
click at [119, 233] on input "Dropoff address" at bounding box center [227, 238] width 366 height 11
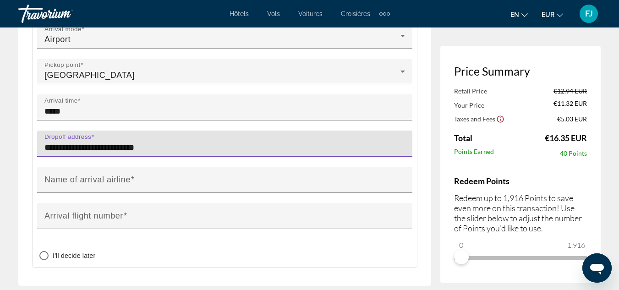
scroll to position [548, 0]
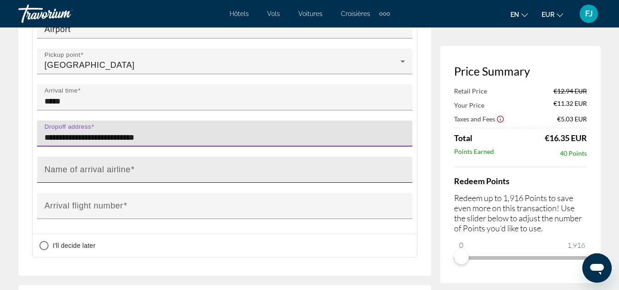
type input "**********"
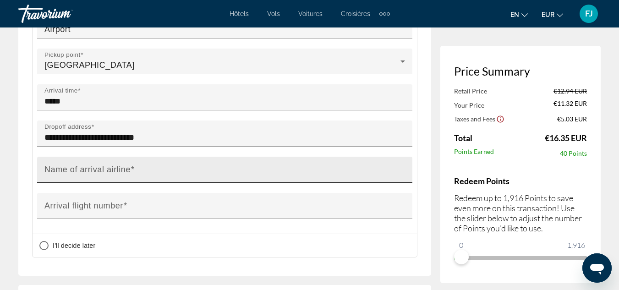
click at [240, 159] on div "Name of arrival airline" at bounding box center [227, 170] width 366 height 26
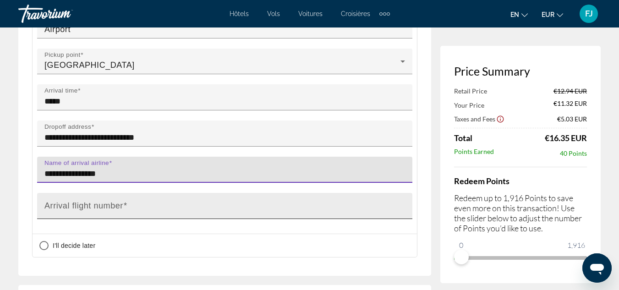
type input "**********"
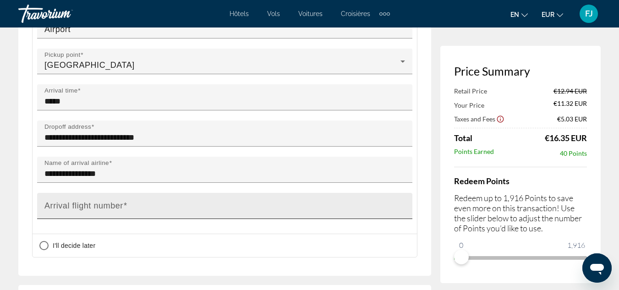
click at [165, 200] on div "Arrival flight number" at bounding box center [227, 206] width 366 height 26
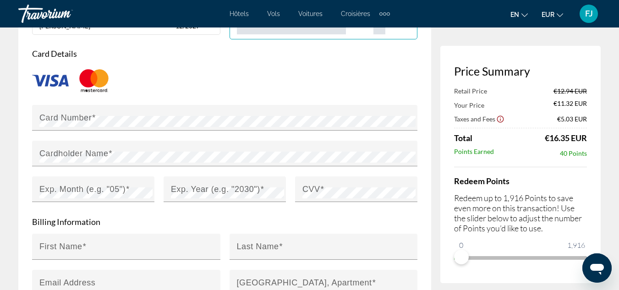
scroll to position [1043, 0]
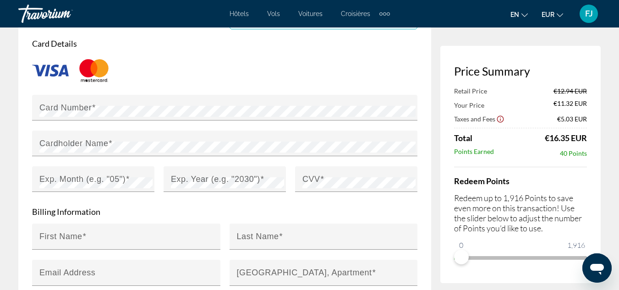
type input "******"
click at [366, 90] on div "Card Details Card Number Cardholder Name Exp. Month (e.g. "05") Exp. Year (e.g.…" at bounding box center [224, 120] width 385 height 164
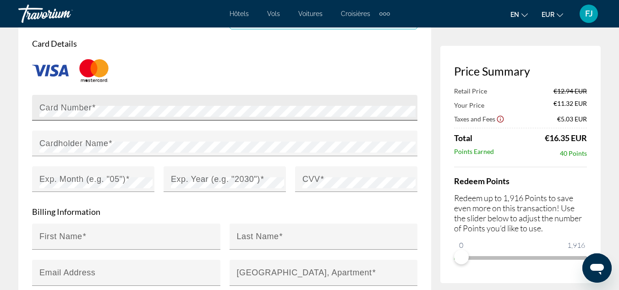
click at [359, 102] on div "Card Number" at bounding box center [227, 108] width 376 height 26
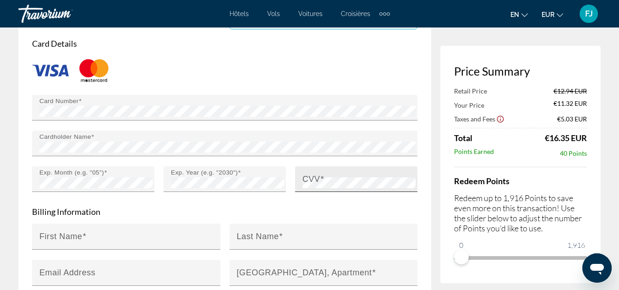
click at [317, 181] on label "CVV" at bounding box center [313, 179] width 22 height 10
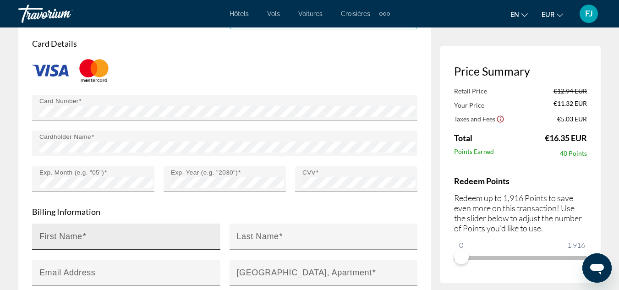
click at [158, 227] on div "First Name" at bounding box center [128, 237] width 179 height 26
click at [45, 242] on input "******" at bounding box center [128, 240] width 179 height 11
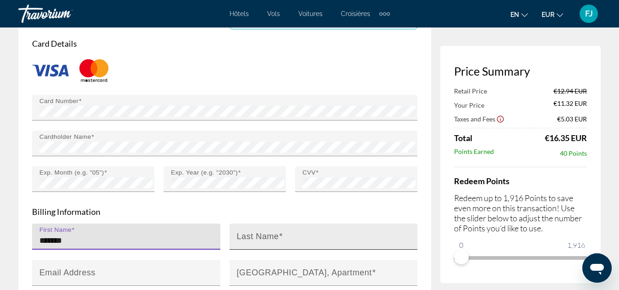
type input "*******"
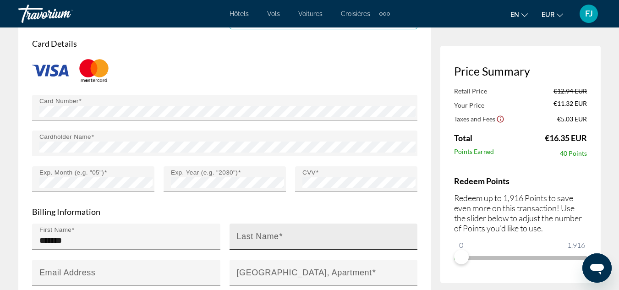
click at [260, 227] on div "Last Name" at bounding box center [326, 237] width 179 height 26
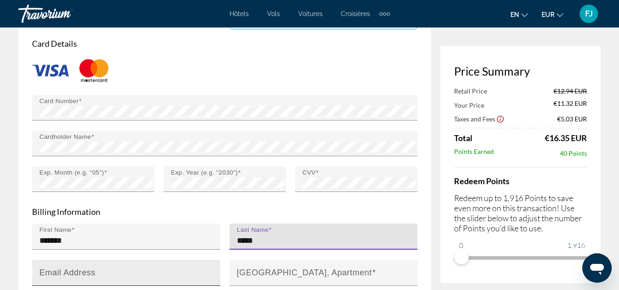
type input "*****"
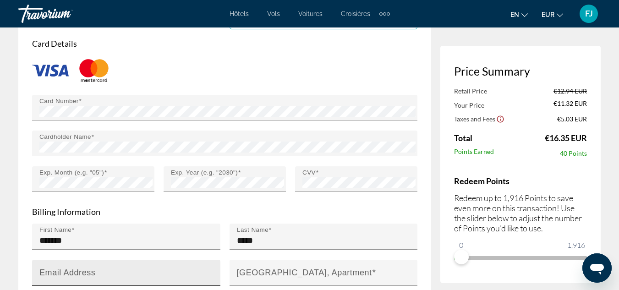
click at [176, 260] on div "Email Address" at bounding box center [128, 273] width 179 height 26
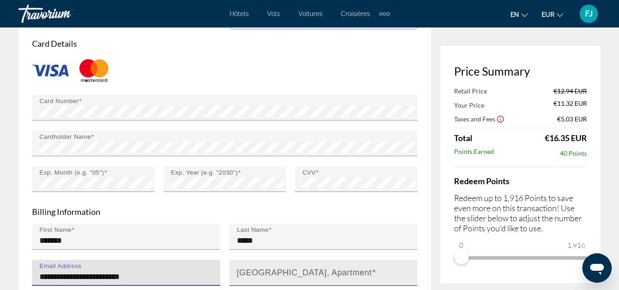
type input "**********"
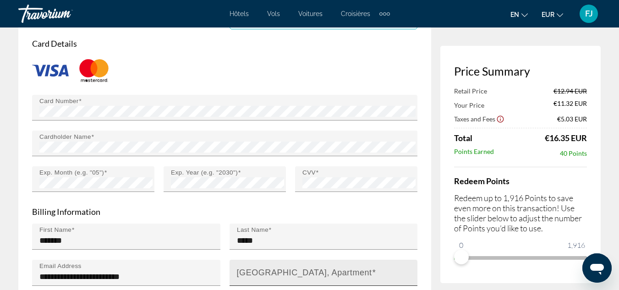
click at [239, 261] on div "House Number, Street, Apartment" at bounding box center [326, 273] width 179 height 26
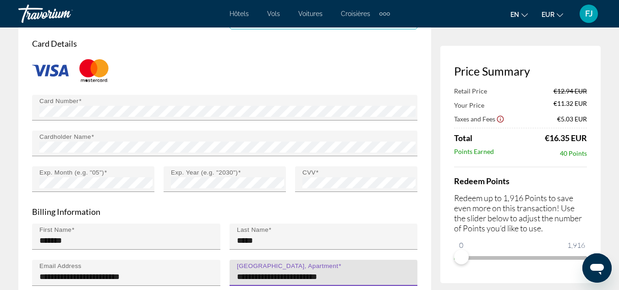
type input "**********"
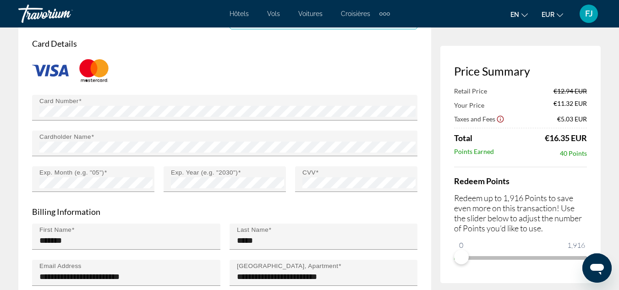
drag, startPoint x: 607, startPoint y: 188, endPoint x: 625, endPoint y: 156, distance: 36.7
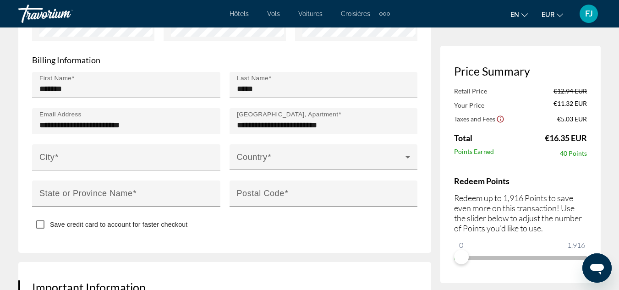
scroll to position [1208, 0]
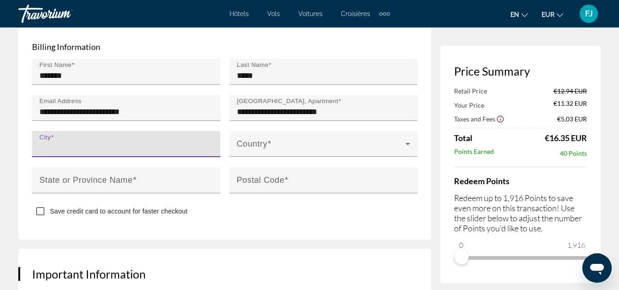
click at [136, 144] on input "City" at bounding box center [128, 147] width 179 height 11
type input "*"
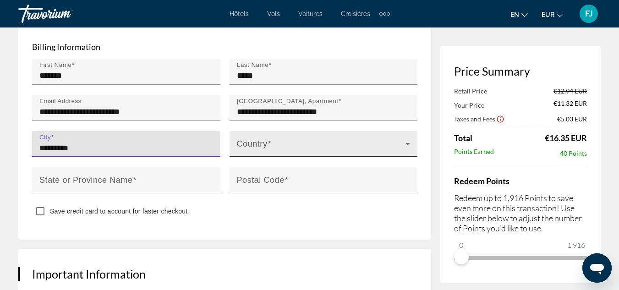
type input "*********"
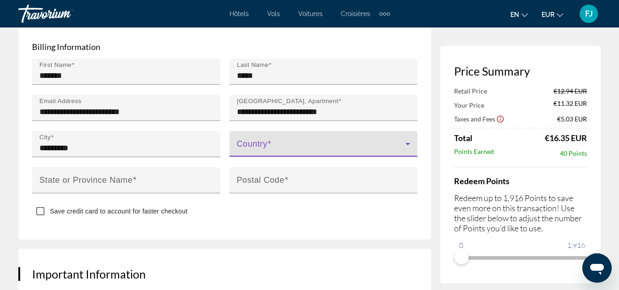
click at [256, 142] on span "Contenu principal" at bounding box center [321, 147] width 169 height 11
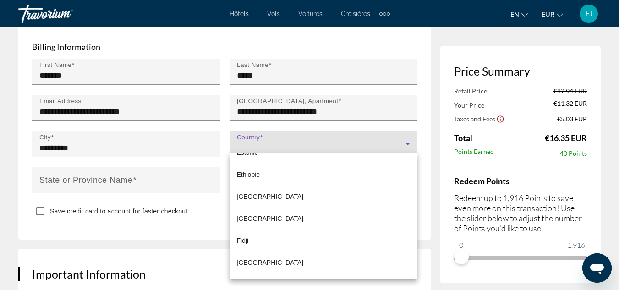
scroll to position [1676, 0]
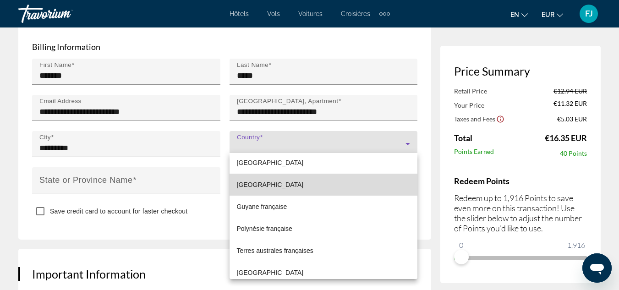
click at [370, 187] on mat-option "France" at bounding box center [323, 185] width 188 height 22
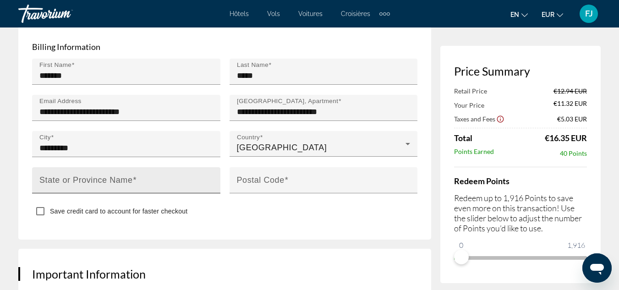
click at [157, 170] on div "State or Province Name" at bounding box center [128, 180] width 179 height 26
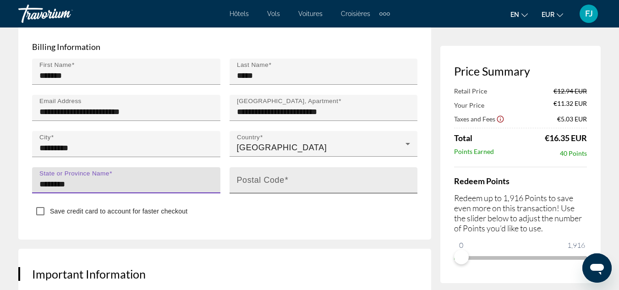
type input "********"
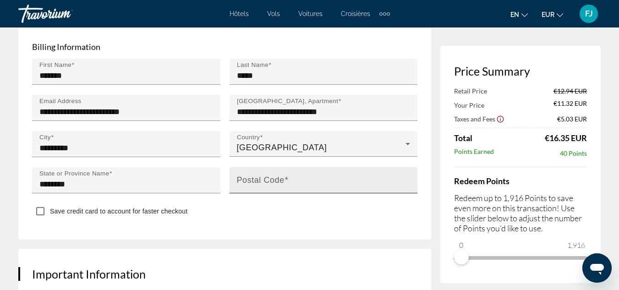
click at [232, 183] on div "Postal Code" at bounding box center [323, 180] width 188 height 26
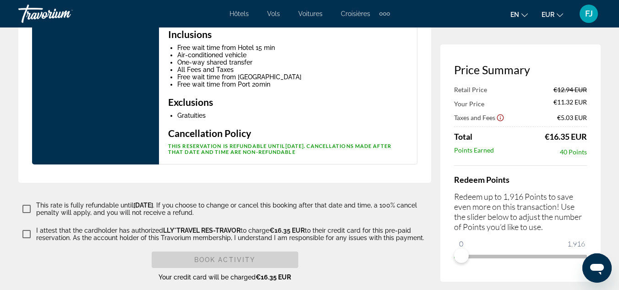
scroll to position [1659, 0]
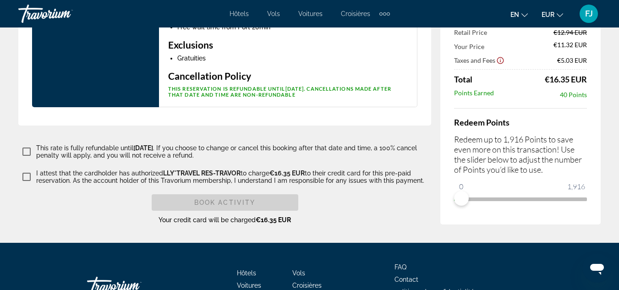
type input "*****"
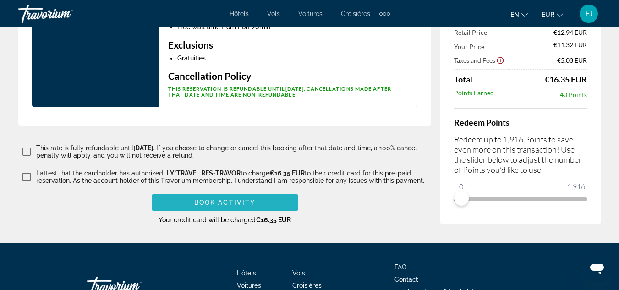
click at [218, 202] on span "Contenu principal" at bounding box center [225, 202] width 147 height 22
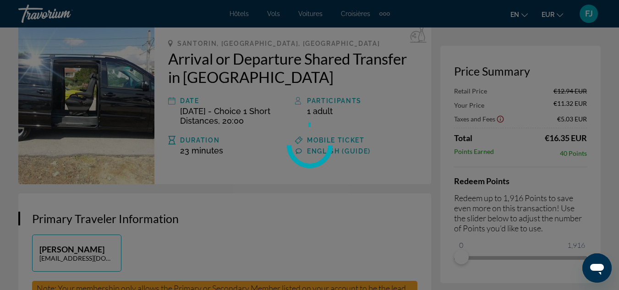
scroll to position [0, 0]
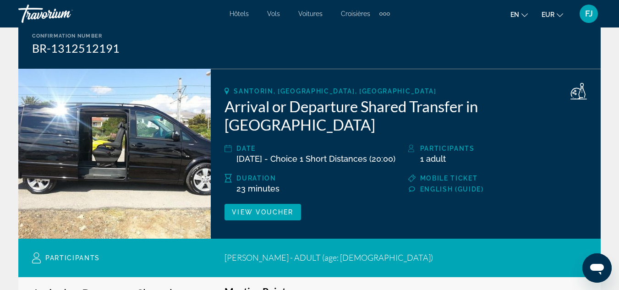
scroll to position [109, 0]
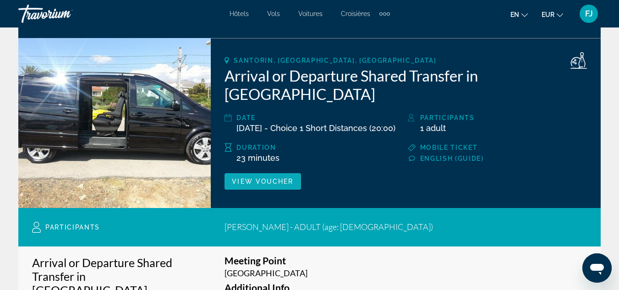
click at [282, 181] on span "Contenu principal" at bounding box center [262, 181] width 76 height 22
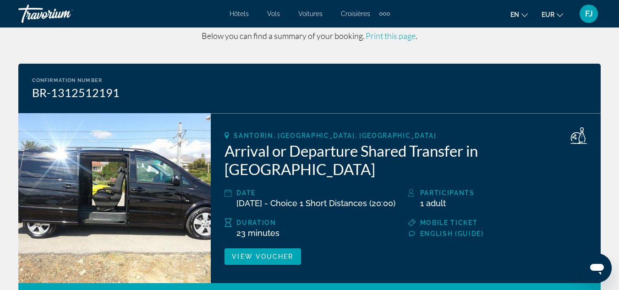
scroll to position [0, 0]
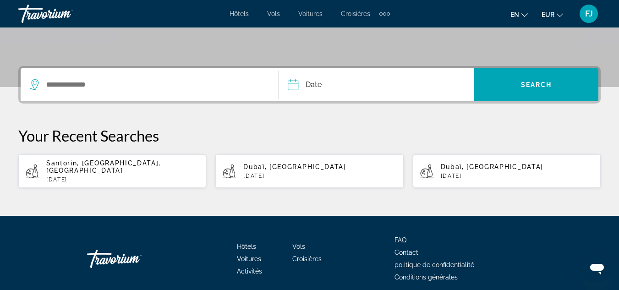
scroll to position [198, 0]
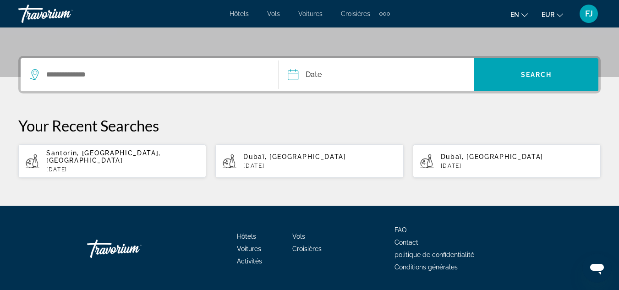
click at [72, 166] on p "Wed, 08 Oct" at bounding box center [122, 169] width 153 height 6
type input "**********"
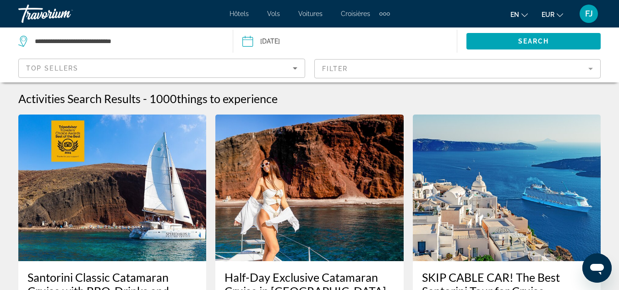
click at [450, 71] on mat-form-field "Filter" at bounding box center [457, 68] width 287 height 19
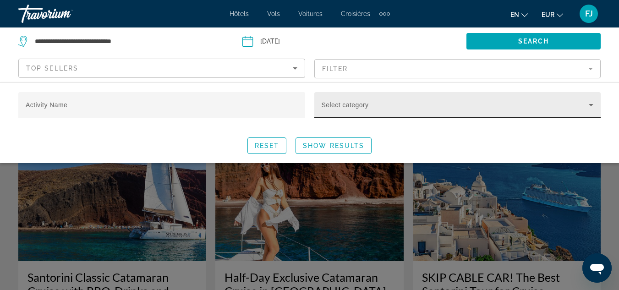
click at [446, 97] on div "Select category" at bounding box center [458, 105] width 272 height 26
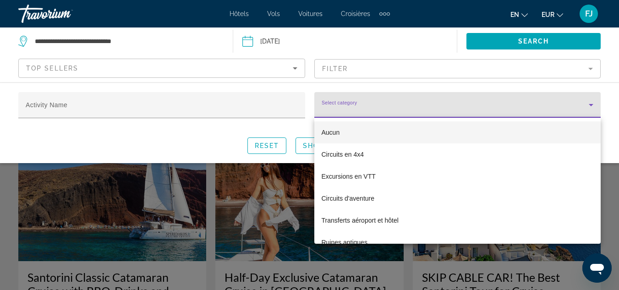
click at [297, 105] on div at bounding box center [309, 145] width 619 height 290
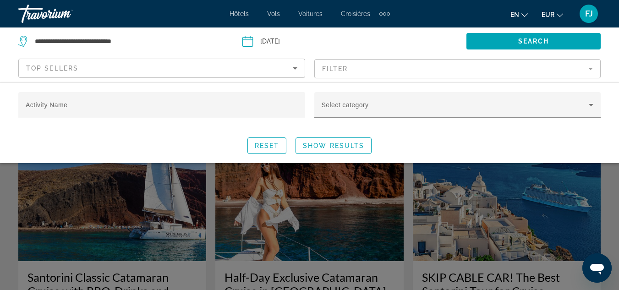
click at [257, 87] on div "Activity Name Select category Reset Show Results" at bounding box center [309, 122] width 619 height 81
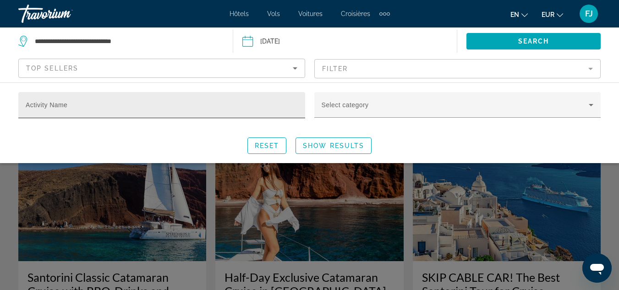
click at [255, 96] on div "Activity Name" at bounding box center [162, 105] width 272 height 26
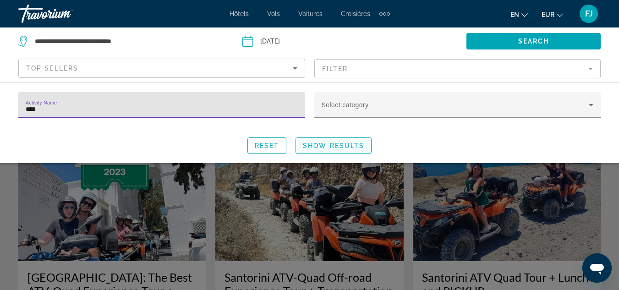
type input "****"
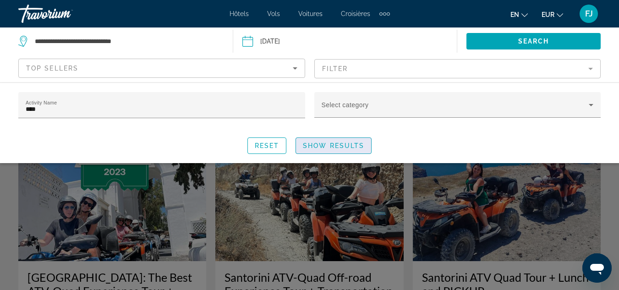
click at [318, 138] on span "Search widget" at bounding box center [333, 146] width 75 height 22
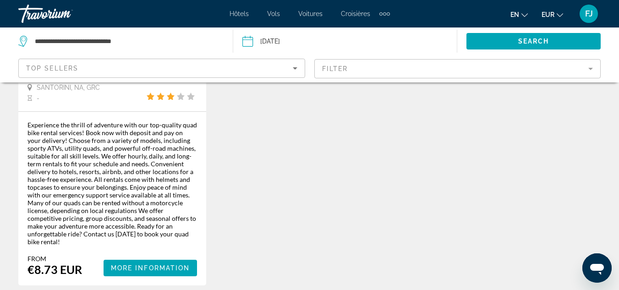
scroll to position [648, 0]
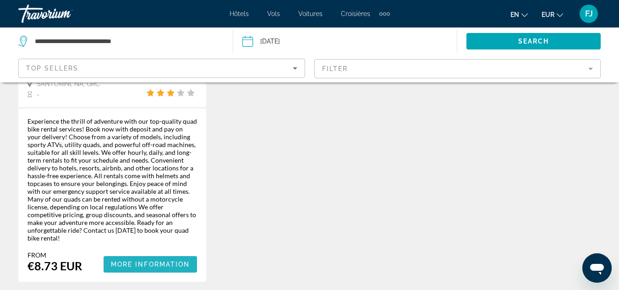
click at [167, 261] on span "More Information" at bounding box center [150, 264] width 79 height 7
